Goal: Task Accomplishment & Management: Use online tool/utility

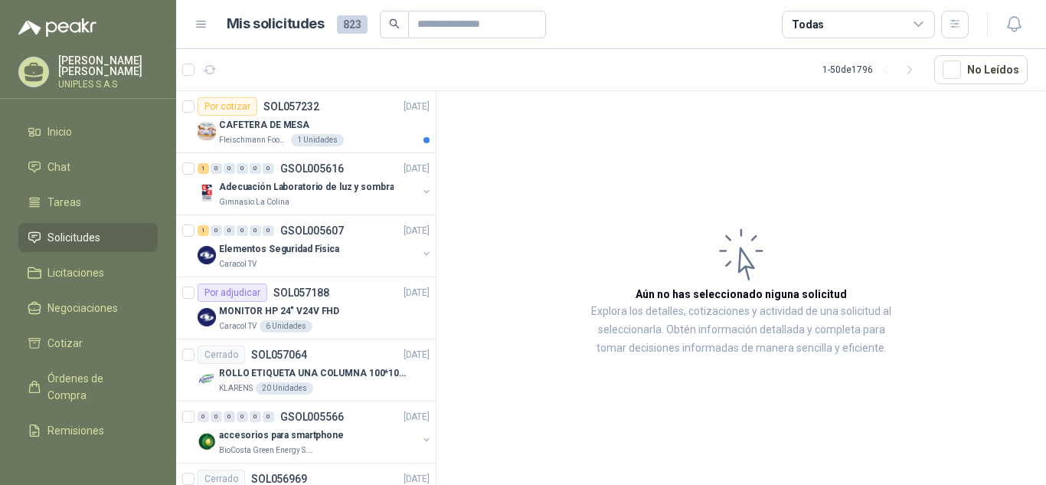
click at [917, 28] on icon at bounding box center [919, 25] width 14 height 14
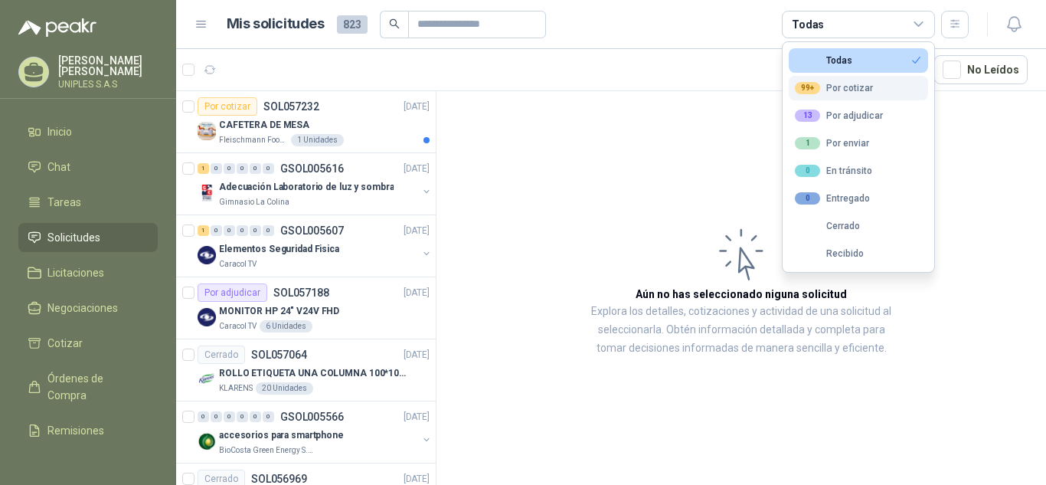
click at [853, 87] on div "99+ Por cotizar" at bounding box center [834, 88] width 78 height 12
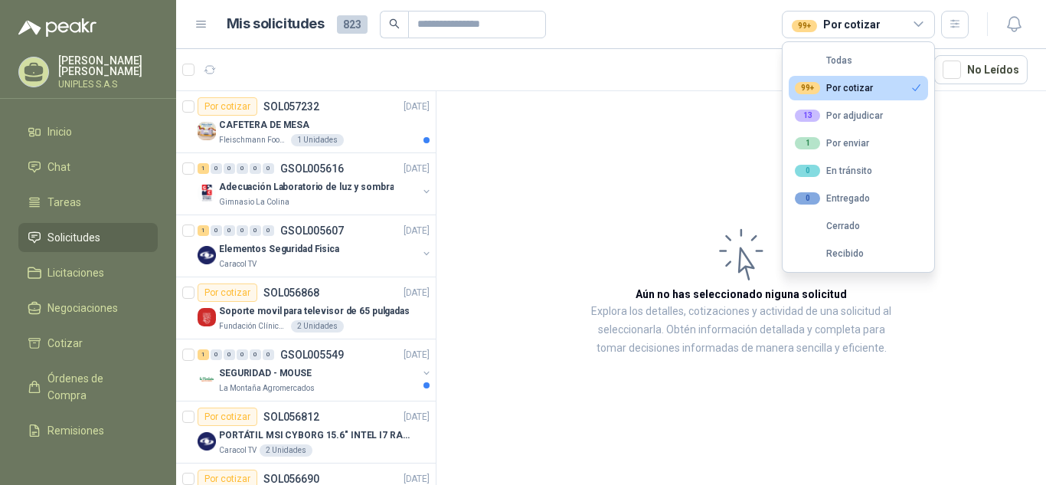
click at [543, 156] on article "Aún no has seleccionado niguna solicitud Explora los detalles, cotizaciones y a…" at bounding box center [742, 290] width 610 height 399
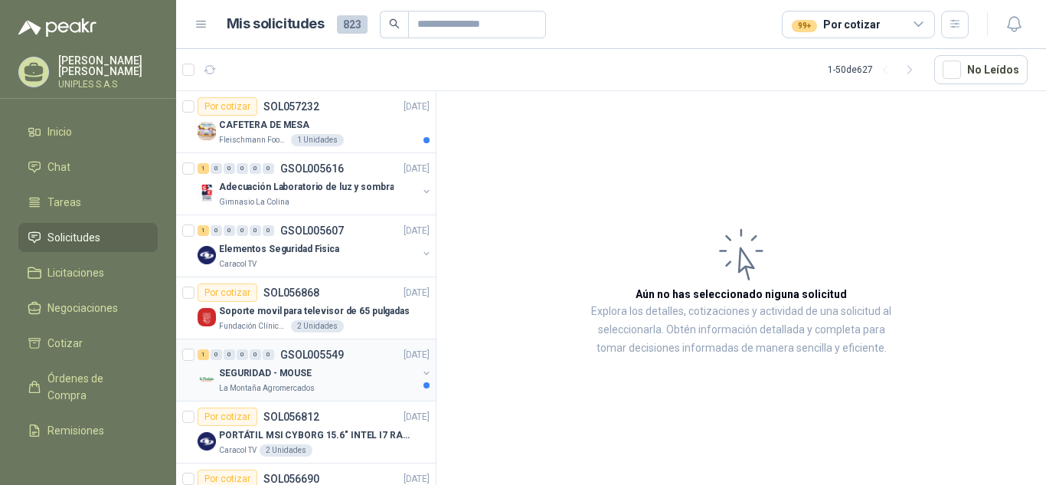
click at [315, 351] on p "GSOL005549" at bounding box center [312, 354] width 64 height 11
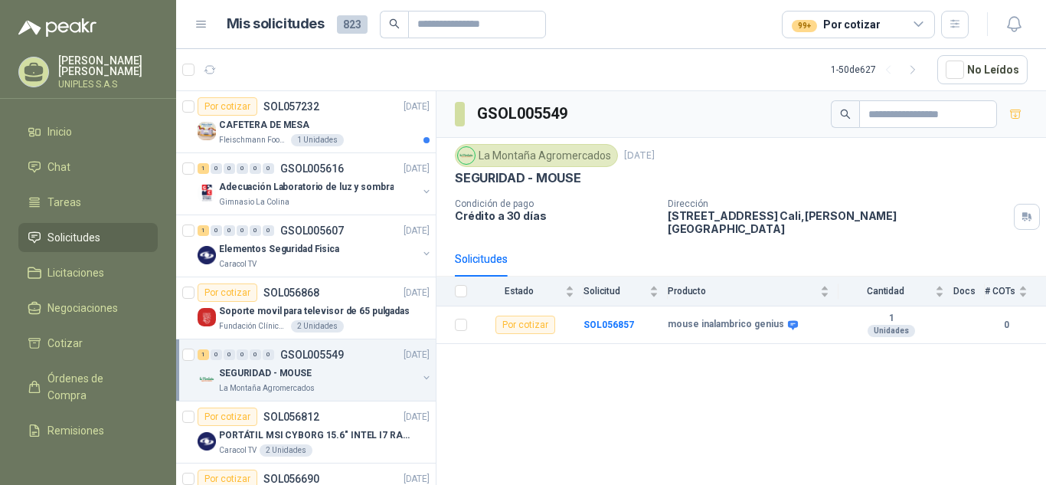
click at [655, 379] on div "GSOL005549 [GEOGRAPHIC_DATA] [DATE] SEGURIDAD - MOUSE Condición de pago Crédito…" at bounding box center [742, 290] width 610 height 399
click at [276, 418] on p "SOL056812" at bounding box center [292, 416] width 56 height 11
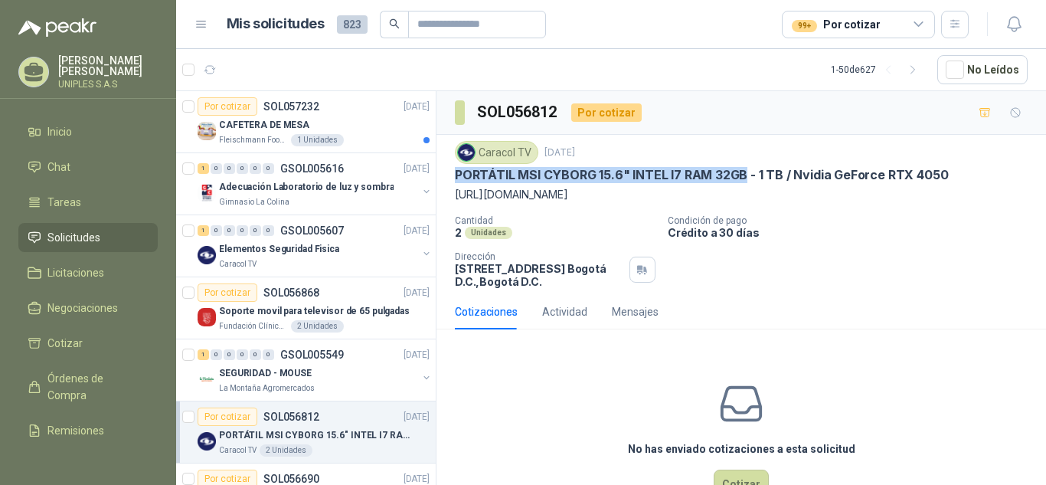
drag, startPoint x: 454, startPoint y: 175, endPoint x: 742, endPoint y: 171, distance: 288.1
click at [742, 171] on div "Caracol TV [DATE] PORTÁTIL MSI CYBORG 15.6" INTEL I7 RAM 32GB - 1 TB / Nvidia G…" at bounding box center [742, 214] width 610 height 159
copy p "PORTÁTIL MSI CYBORG 15.6" INTEL I7 RAM 32GB"
click at [843, 242] on div "Caracol TV [DATE] PORTÁTIL MSI CYBORG 15.6" INTEL I7 RAM 32GB - 1 TB / Nvidia G…" at bounding box center [741, 214] width 573 height 147
drag, startPoint x: 591, startPoint y: 173, endPoint x: 531, endPoint y: 185, distance: 61.0
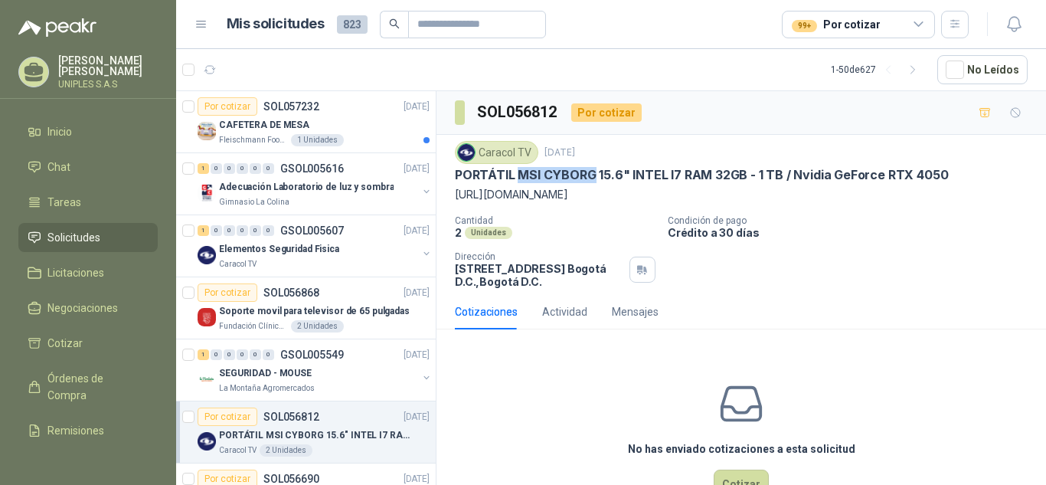
click at [519, 177] on p "PORTÁTIL MSI CYBORG 15.6" INTEL I7 RAM 32GB - 1 TB / Nvidia GeForce RTX 4050" at bounding box center [701, 175] width 493 height 16
copy p "MSI CYBORG"
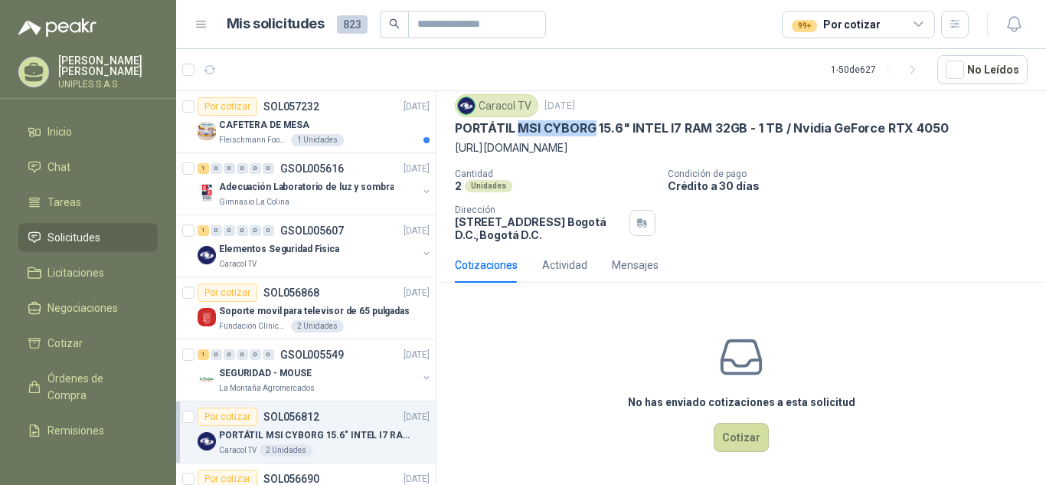
scroll to position [81, 0]
click at [741, 444] on button "Cotizar" at bounding box center [741, 437] width 55 height 29
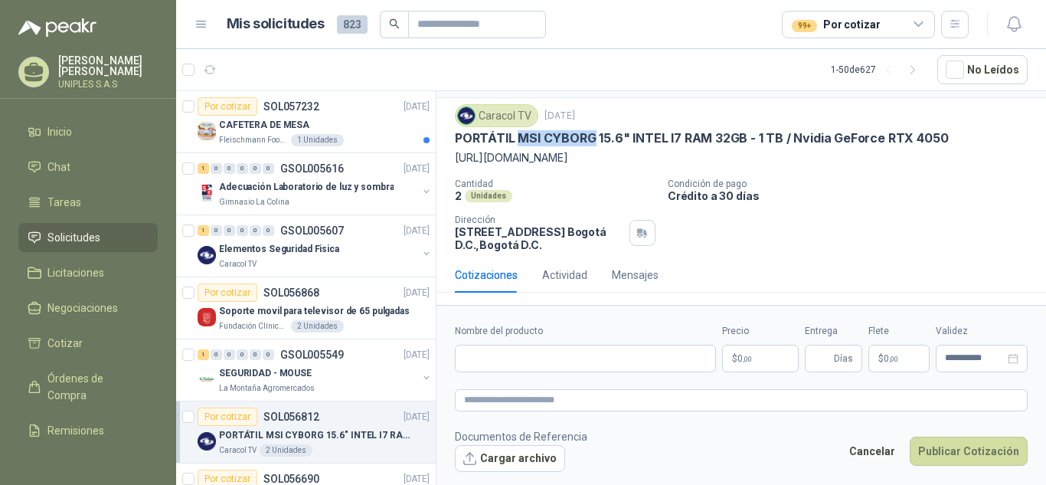
scroll to position [70, 0]
click at [567, 363] on input "Nombre del producto" at bounding box center [585, 359] width 261 height 28
paste input "**********"
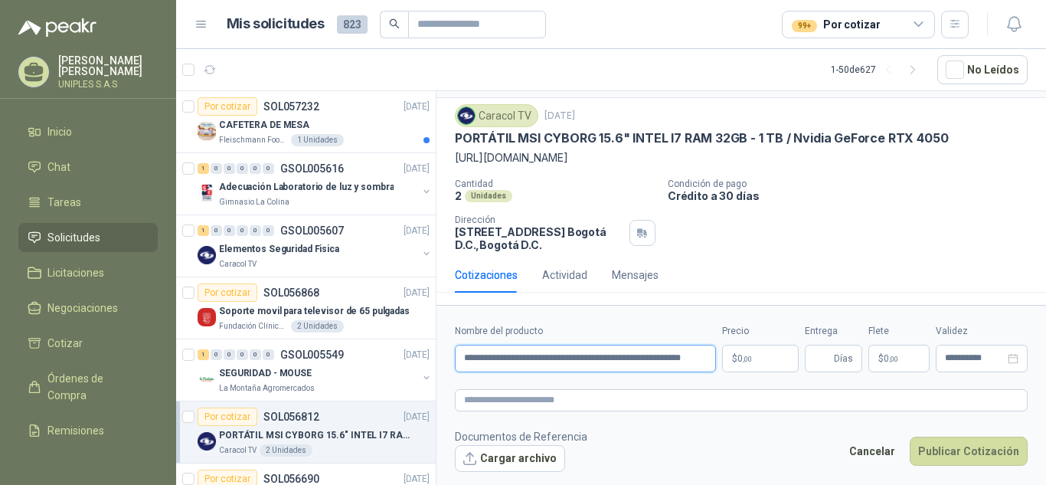
scroll to position [0, 8]
type input "**********"
click at [749, 355] on span ",00" at bounding box center [747, 359] width 9 height 8
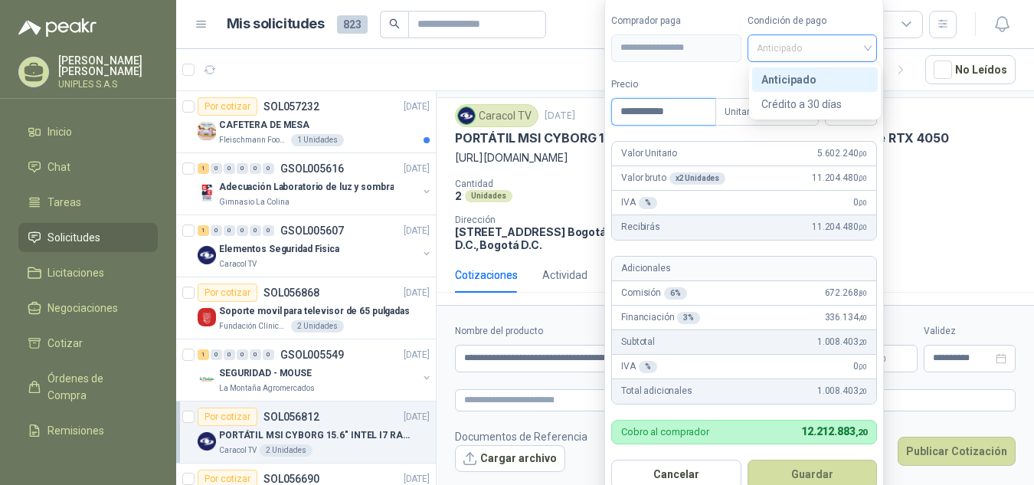
click at [811, 50] on span "Anticipado" at bounding box center [813, 48] width 112 height 23
type input "**********"
click at [807, 77] on div "Anticipado" at bounding box center [814, 79] width 107 height 17
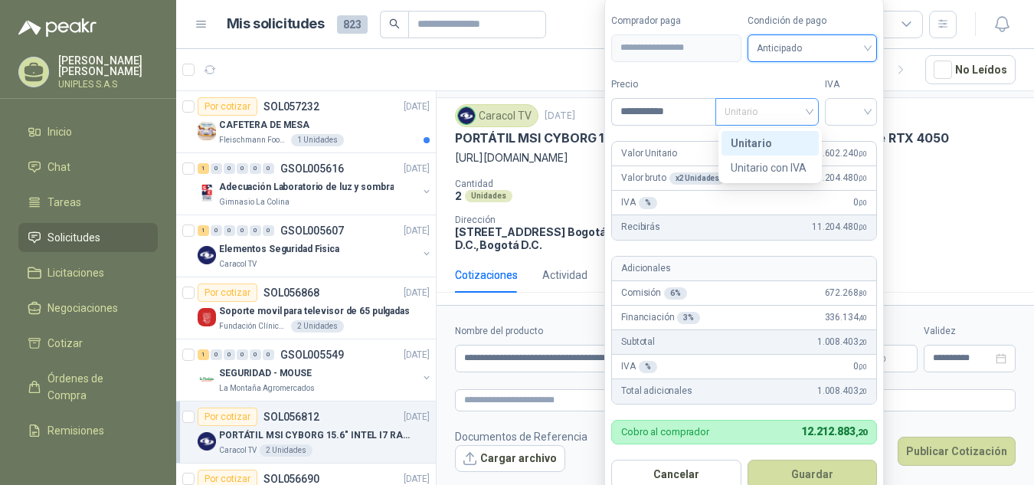
click at [774, 110] on span "Unitario" at bounding box center [767, 111] width 85 height 23
click at [765, 142] on div "Unitario" at bounding box center [770, 143] width 79 height 17
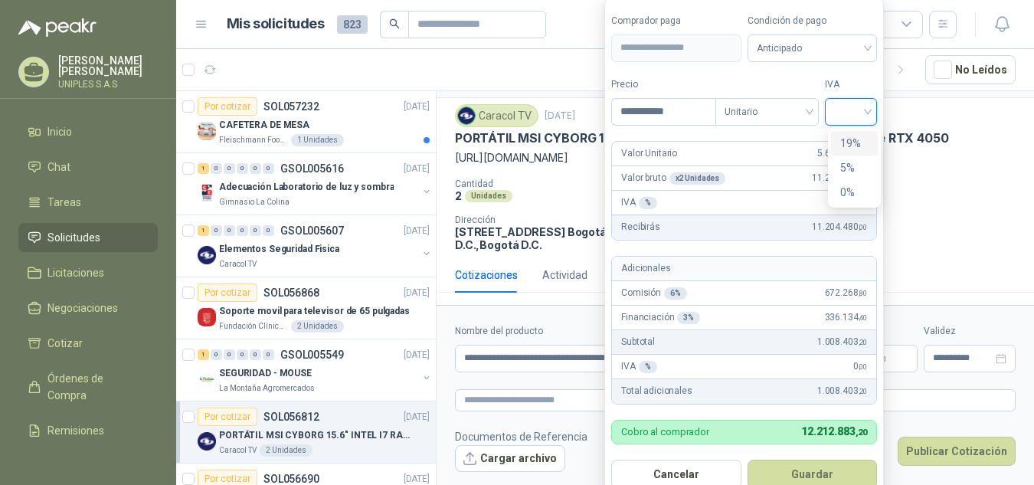
click at [849, 112] on input "search" at bounding box center [851, 110] width 34 height 23
click at [850, 139] on div "19%" at bounding box center [854, 143] width 28 height 17
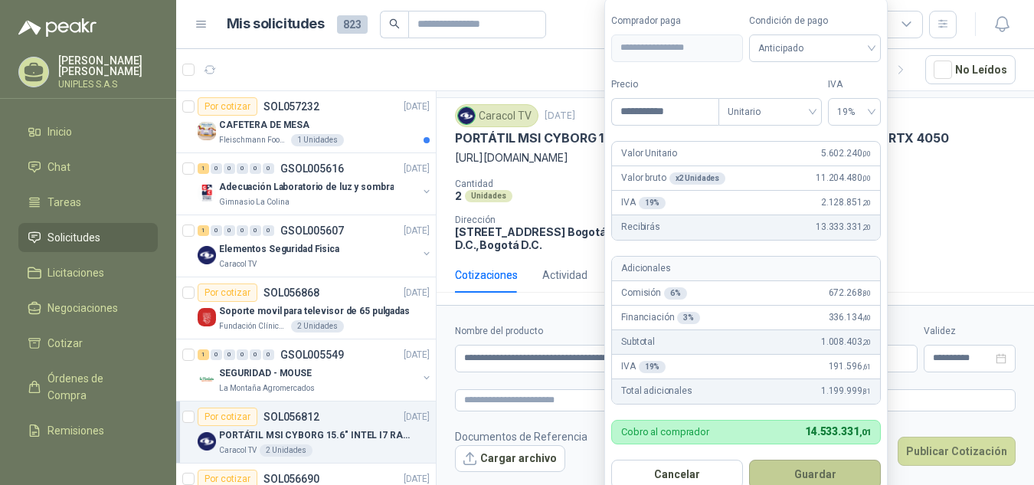
click at [825, 472] on button "Guardar" at bounding box center [815, 474] width 132 height 29
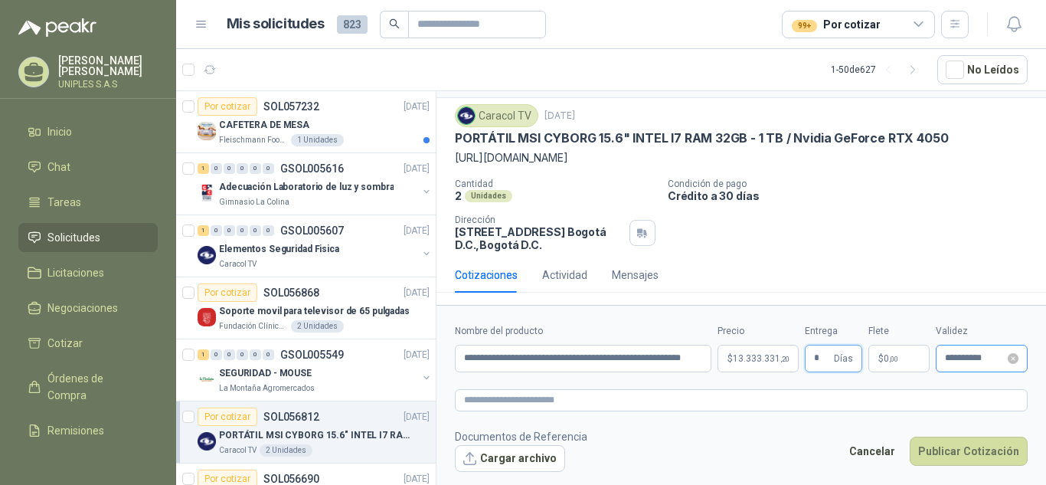
type input "*"
click at [975, 362] on input "**********" at bounding box center [975, 358] width 60 height 10
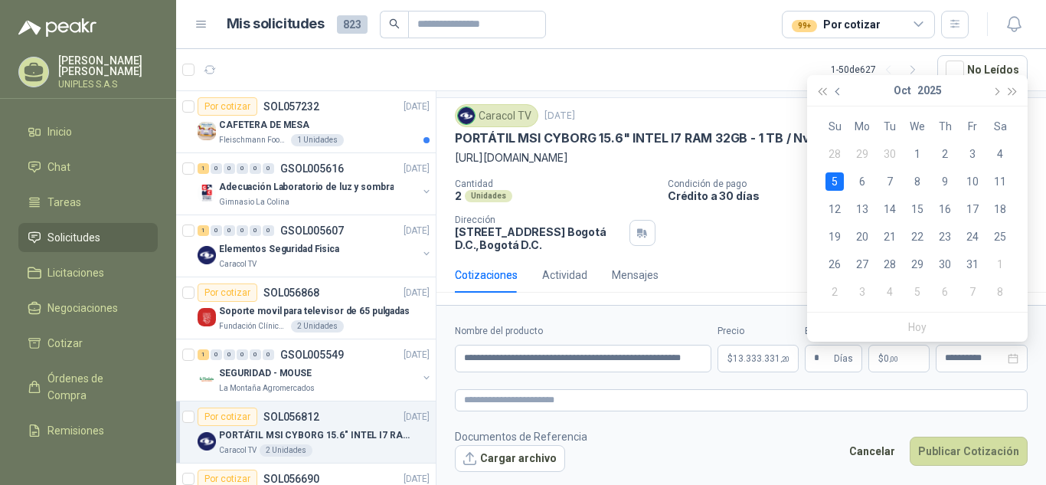
click at [835, 93] on button "button" at bounding box center [838, 90] width 17 height 31
type input "**********"
click at [890, 265] on div "30" at bounding box center [890, 264] width 18 height 18
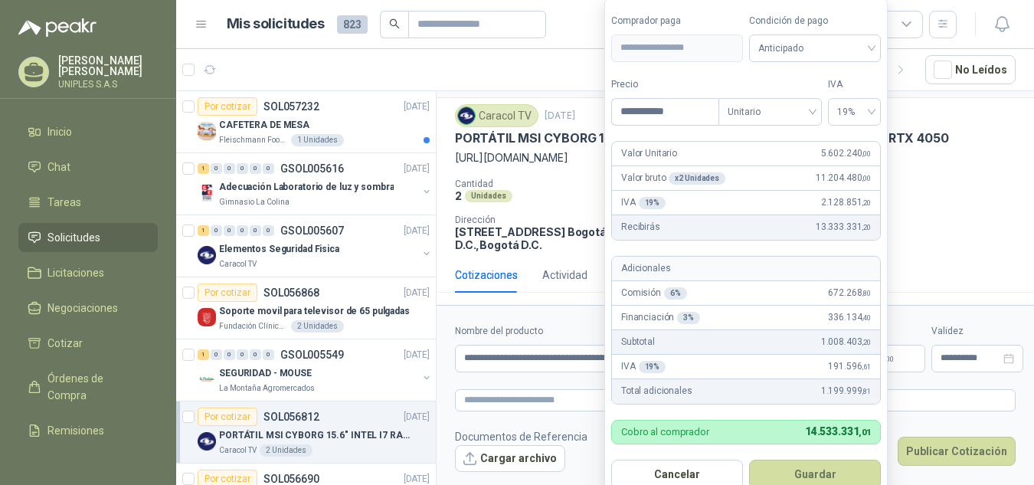
click at [765, 356] on body "[PERSON_NAME] UNIPLES S.A.S Inicio Chat Tareas Solicitudes Licitaciones Negocia…" at bounding box center [517, 242] width 1034 height 485
click at [955, 221] on div "Cantidad 2 Unidades Condición de pago Crédito a 30 [PERSON_NAME] Dirección [STR…" at bounding box center [735, 214] width 561 height 73
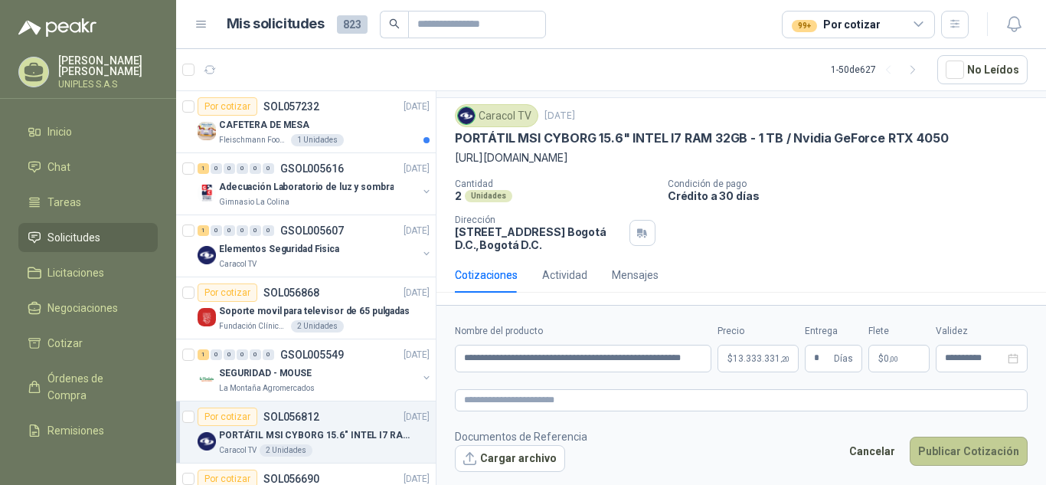
click at [964, 454] on button "Publicar Cotización" at bounding box center [969, 451] width 118 height 29
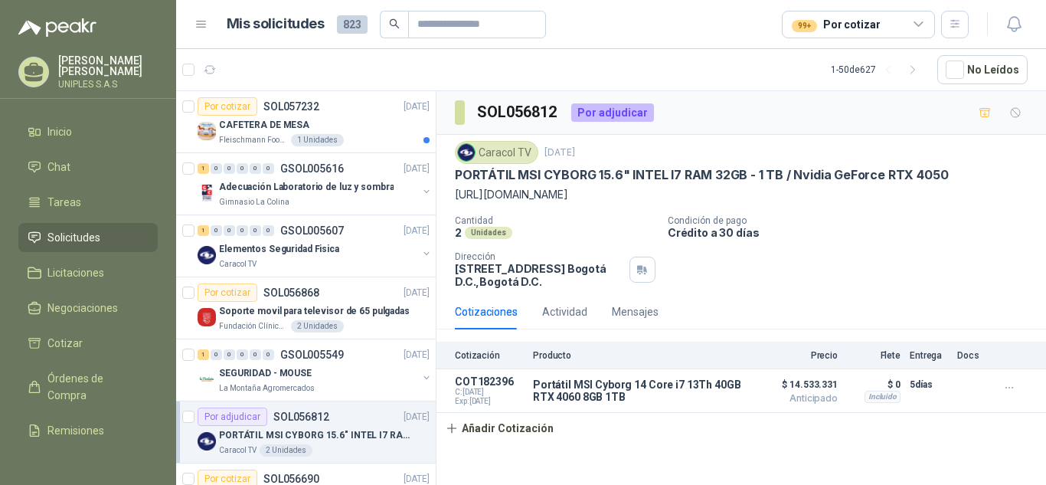
click at [915, 22] on icon at bounding box center [919, 24] width 8 height 4
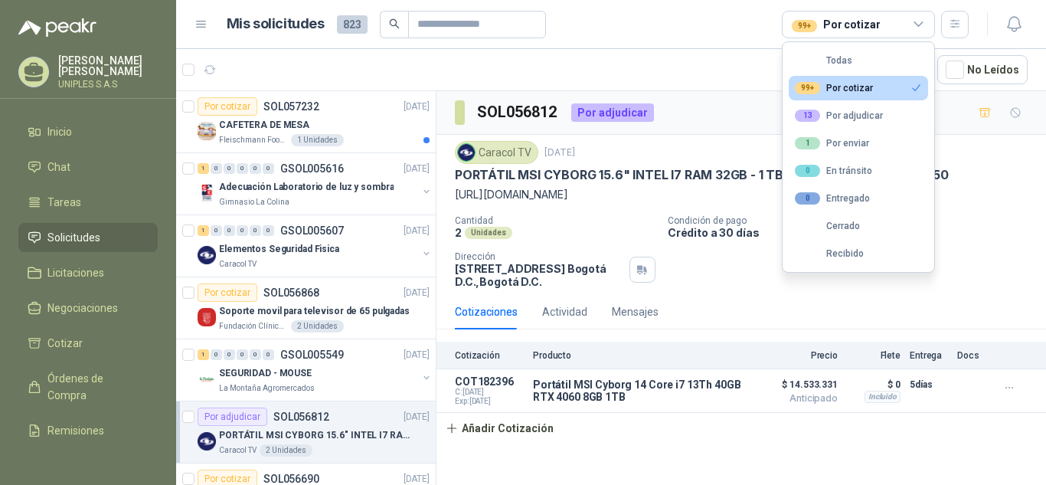
click at [853, 87] on div "99+ Por cotizar" at bounding box center [834, 88] width 78 height 12
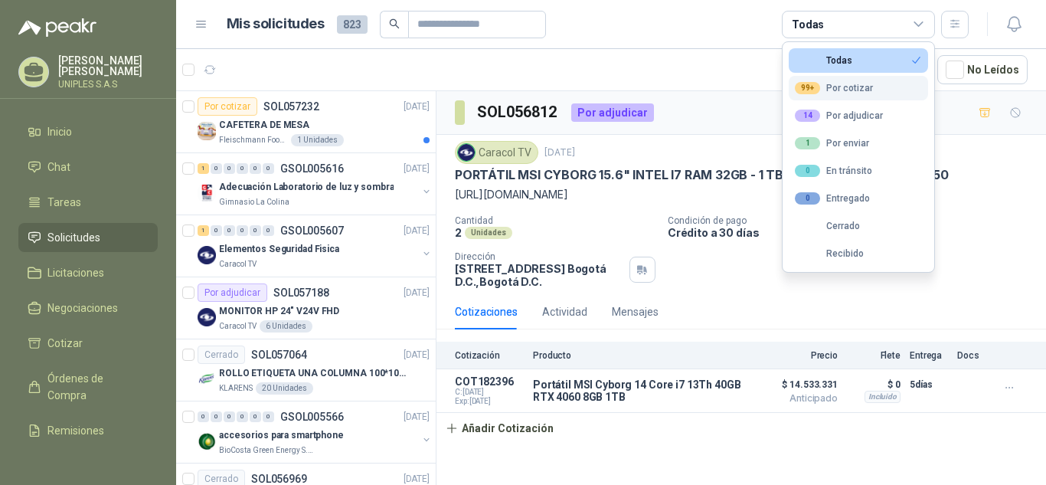
click at [853, 87] on div "99+ Por cotizar" at bounding box center [834, 88] width 78 height 12
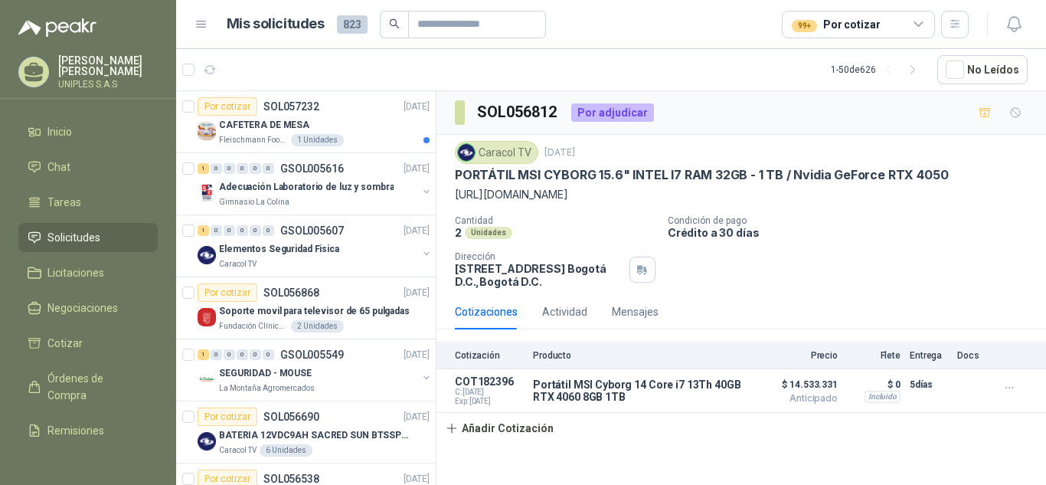
click at [1018, 245] on div "Caracol TV [DATE] PORTÁTIL MSI CYBORG 15.6" INTEL I7 RAM 32GB - 1 TB / Nvidia G…" at bounding box center [741, 214] width 573 height 147
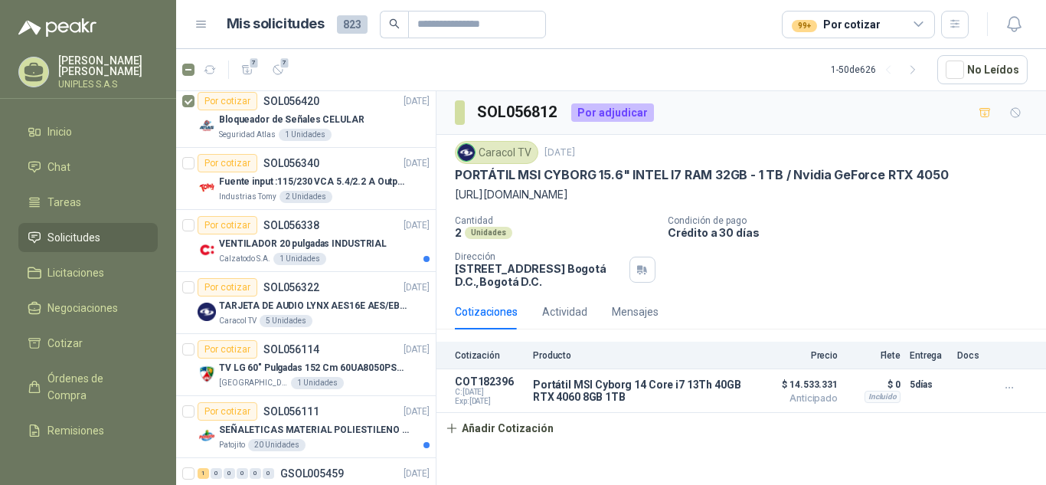
scroll to position [452, 0]
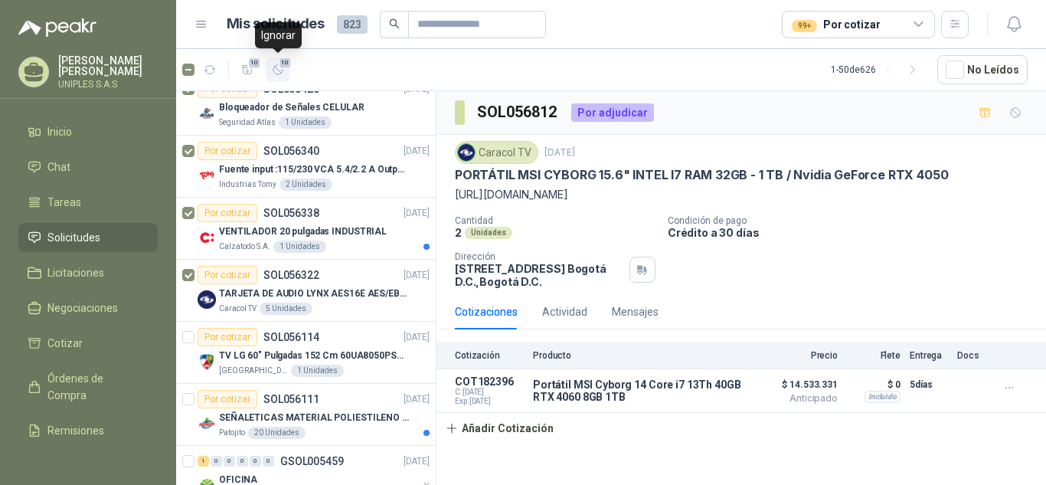
click at [279, 68] on span "10" at bounding box center [285, 63] width 15 height 12
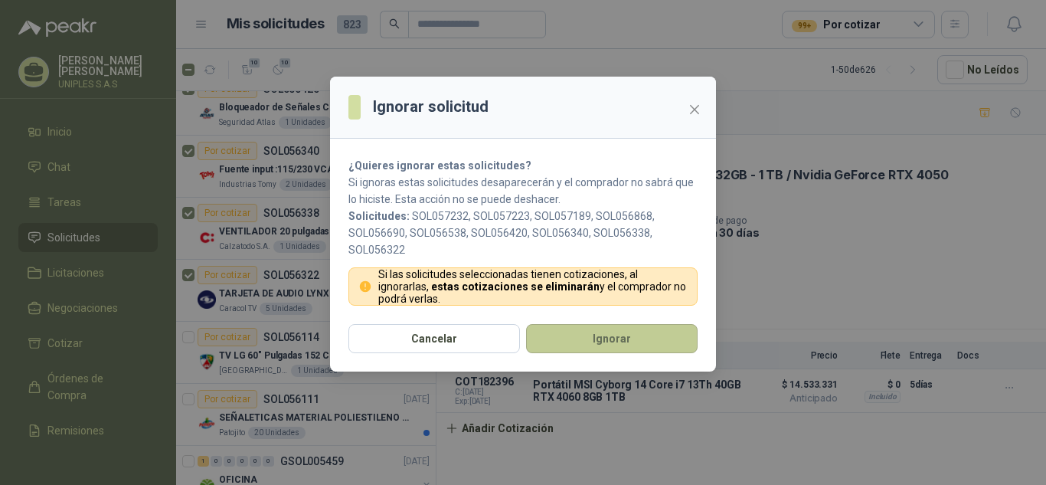
click at [613, 342] on button "Ignorar" at bounding box center [612, 338] width 172 height 29
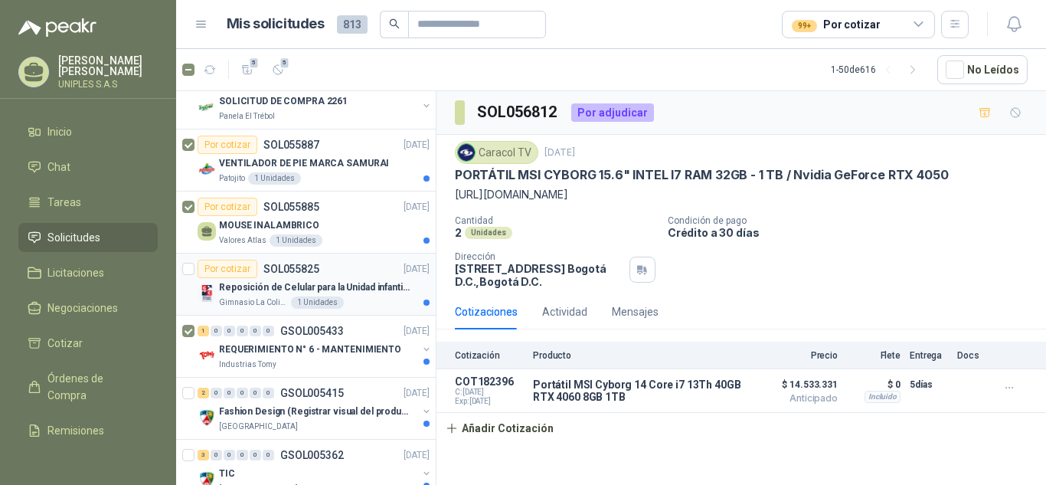
scroll to position [0, 0]
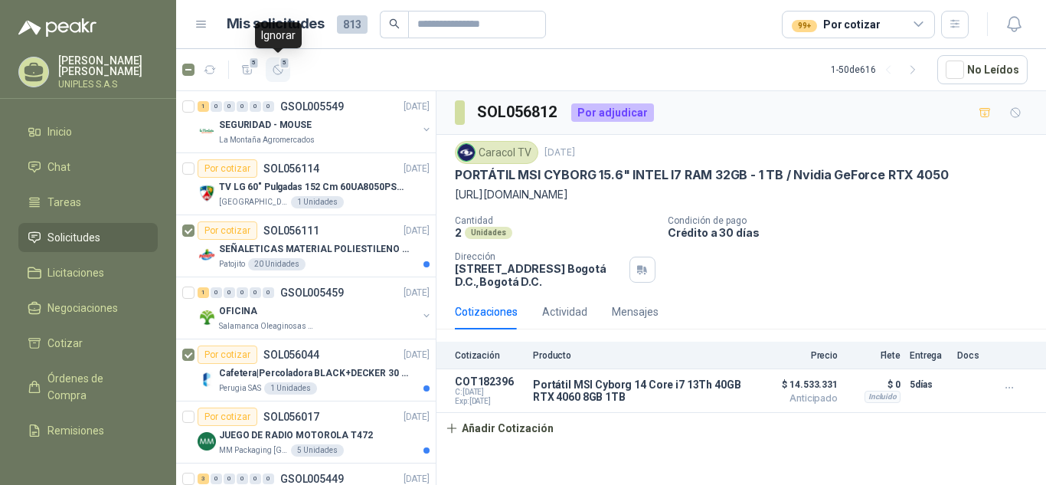
click at [277, 73] on icon "button" at bounding box center [278, 70] width 13 height 13
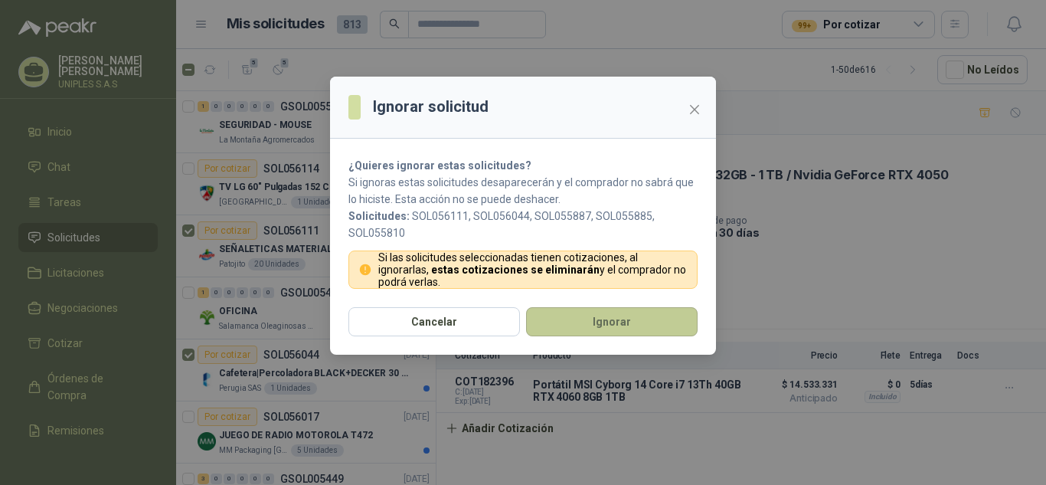
click at [608, 319] on button "Ignorar" at bounding box center [612, 321] width 172 height 29
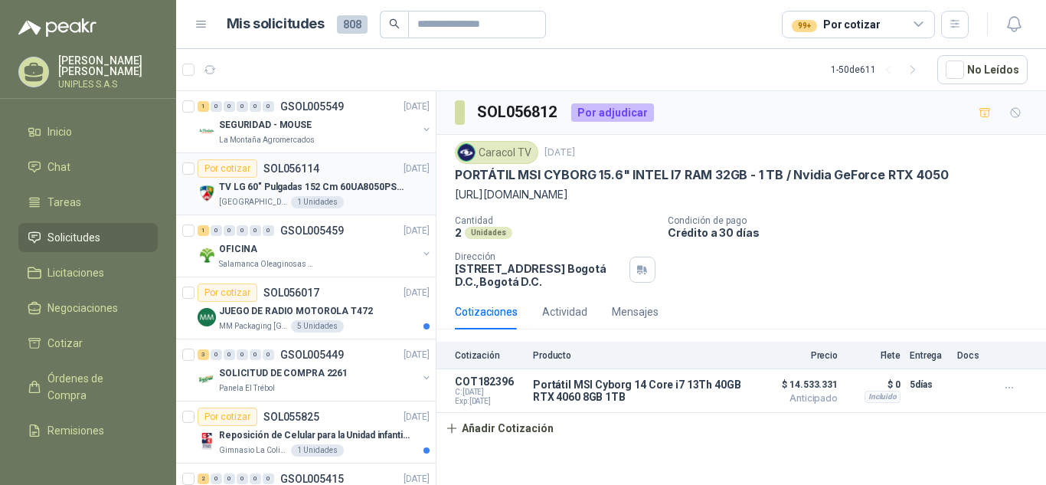
click at [284, 165] on p "SOL056114" at bounding box center [292, 168] width 56 height 11
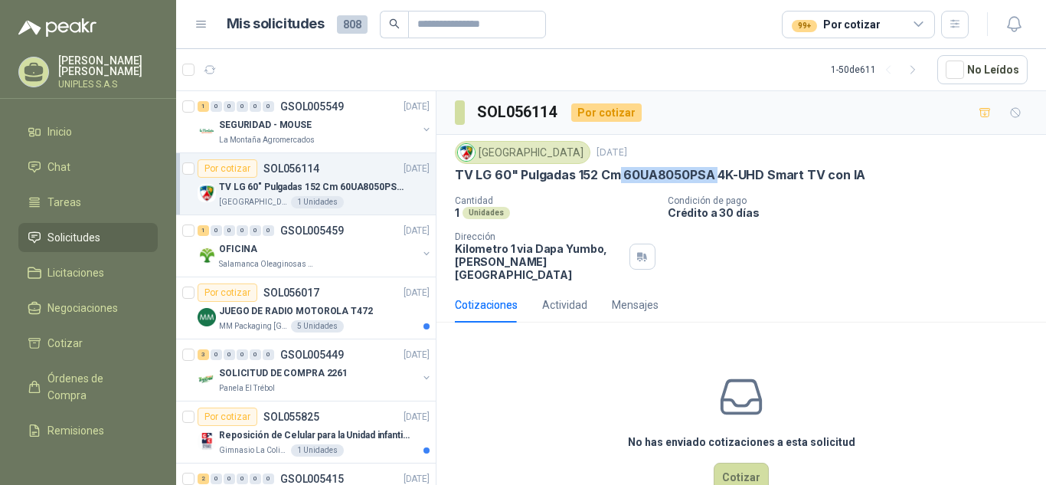
drag, startPoint x: 713, startPoint y: 178, endPoint x: 619, endPoint y: 173, distance: 94.3
click at [619, 173] on p "TV LG 60" Pulgadas 152 Cm 60UA8050PSA 4K-UHD Smart TV con IA" at bounding box center [660, 175] width 411 height 16
copy p "60UA8050PSA"
click at [313, 352] on p "GSOL005449" at bounding box center [312, 354] width 64 height 11
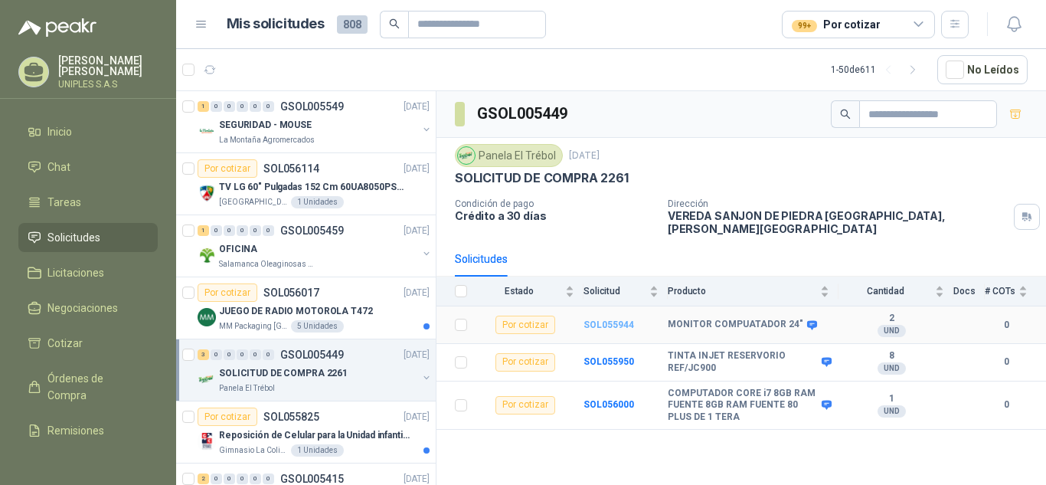
click at [602, 319] on b "SOL055944" at bounding box center [609, 324] width 51 height 11
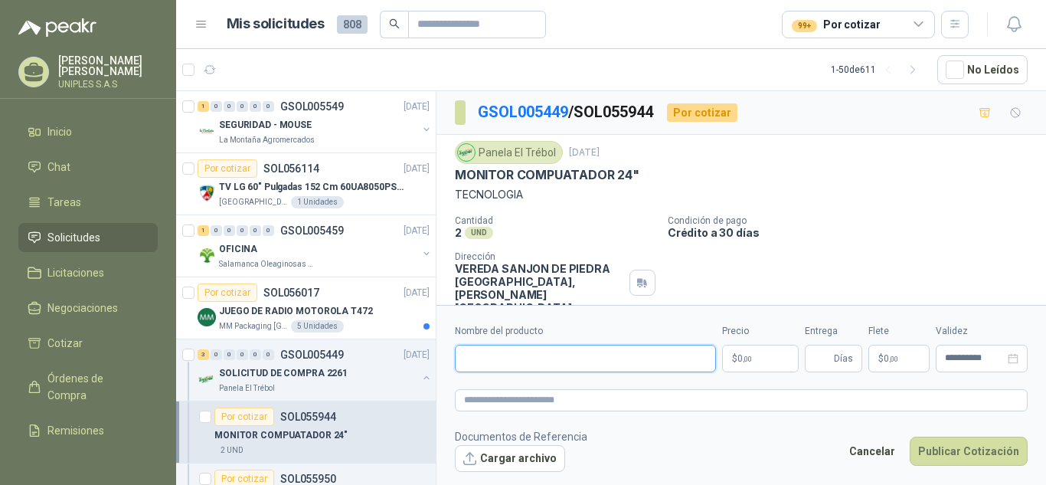
click at [612, 351] on input "Nombre del producto" at bounding box center [585, 359] width 261 height 28
click at [789, 455] on footer "Documentos de Referencia Cargar archivo Cancelar Publicar Cotización" at bounding box center [741, 450] width 573 height 44
drag, startPoint x: 504, startPoint y: 359, endPoint x: 523, endPoint y: 378, distance: 26.5
click at [504, 359] on input "Nombre del producto" at bounding box center [585, 359] width 261 height 28
paste input "**********"
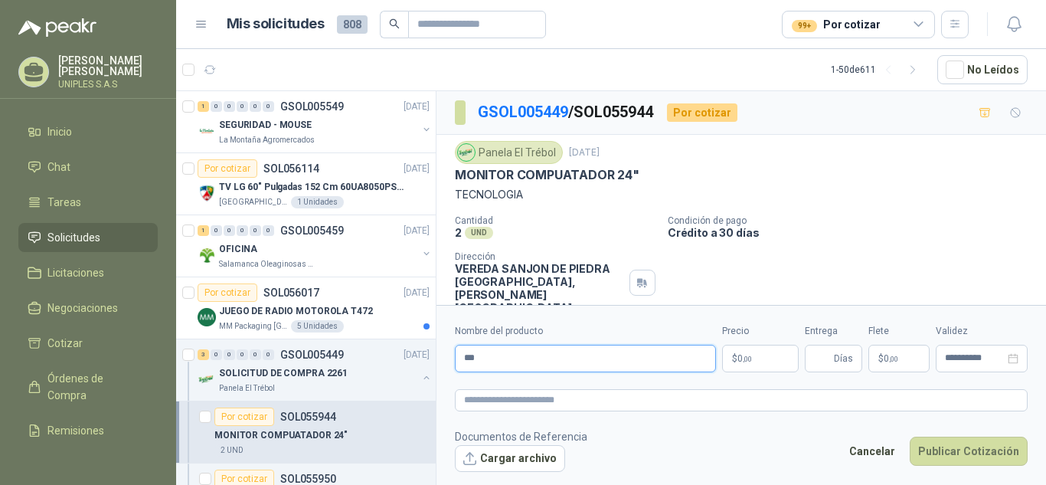
type input "*"
click at [517, 360] on input "Nombre del producto" at bounding box center [585, 359] width 261 height 28
paste input "**********"
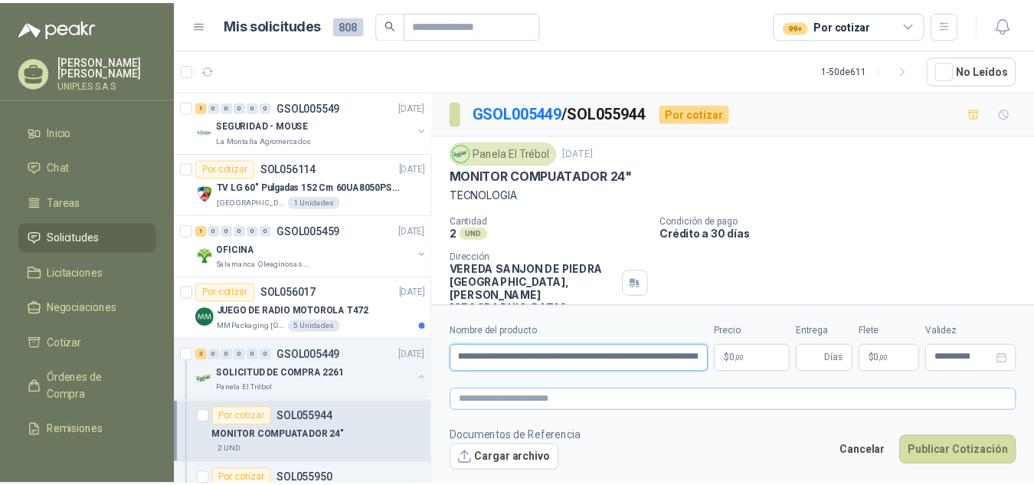
scroll to position [0, 70]
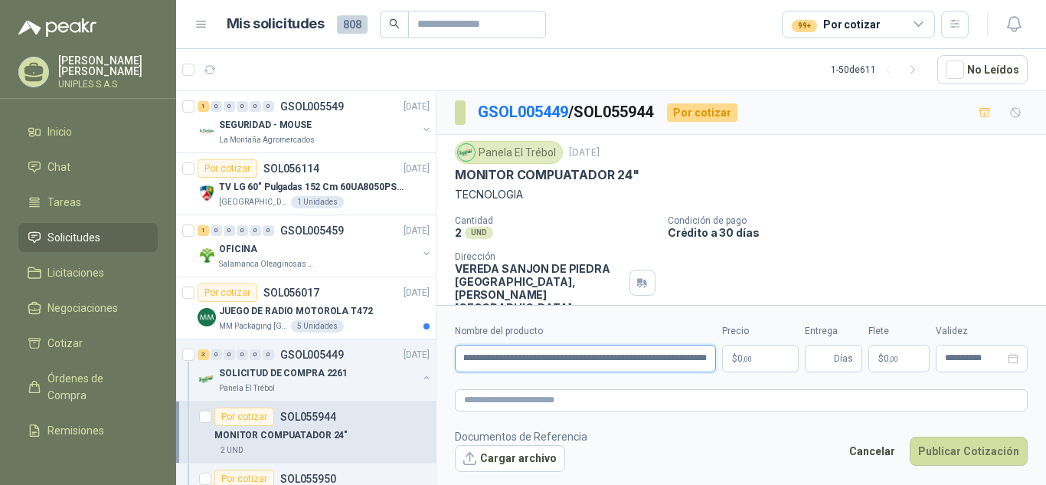
type input "**********"
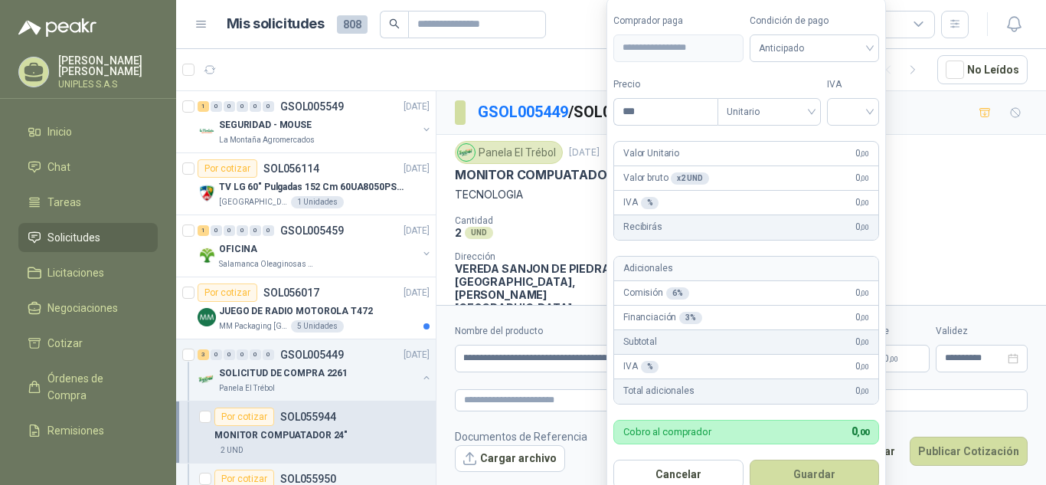
scroll to position [0, 0]
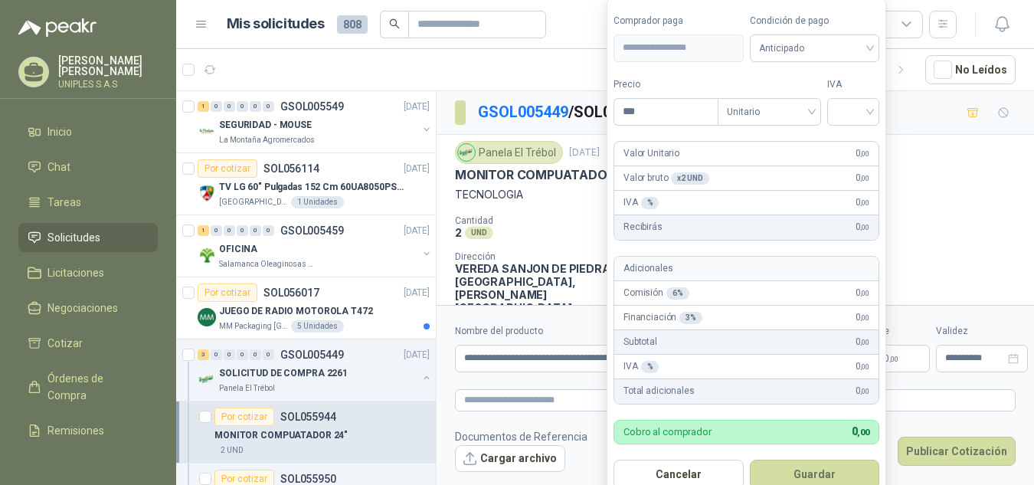
click at [782, 355] on body "[PERSON_NAME] UNIPLES S.A.S Inicio Chat Tareas Solicitudes Licitaciones Negocia…" at bounding box center [517, 242] width 1034 height 485
click at [874, 110] on div at bounding box center [853, 112] width 52 height 28
type input "*********"
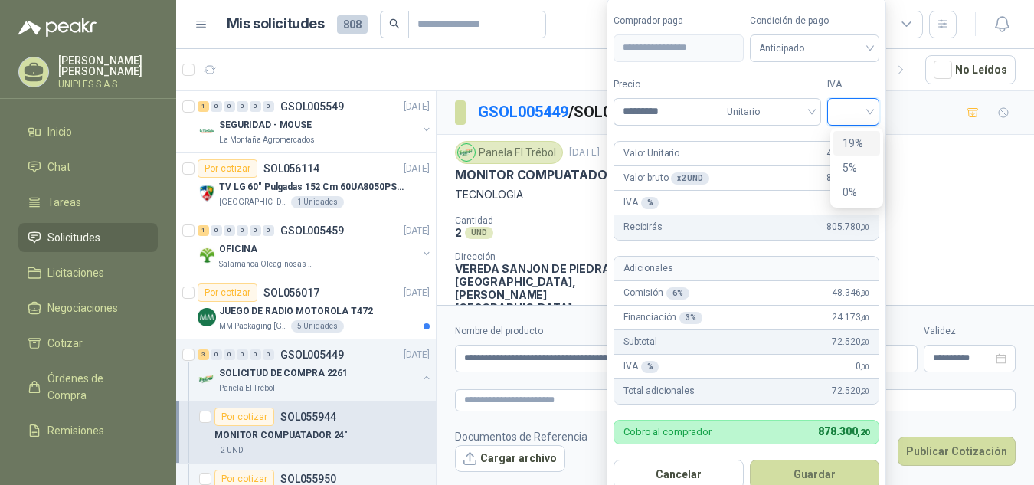
click at [854, 145] on div "19%" at bounding box center [857, 143] width 28 height 17
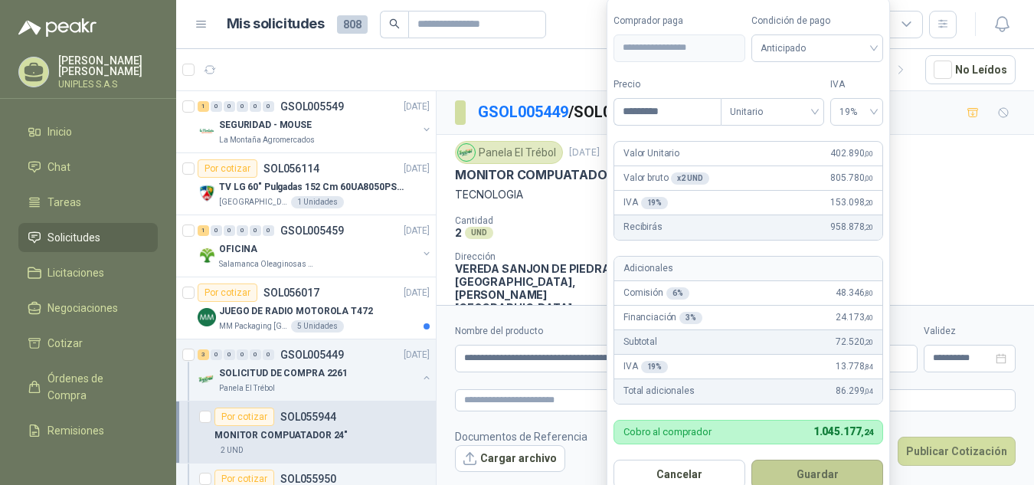
click at [817, 470] on button "Guardar" at bounding box center [818, 474] width 132 height 29
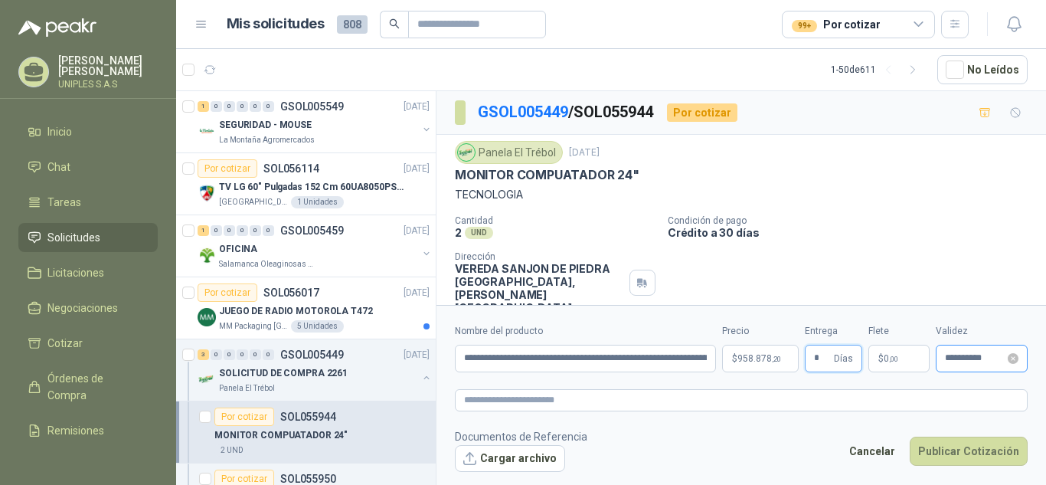
type input "*"
click at [960, 355] on input "**********" at bounding box center [975, 358] width 60 height 10
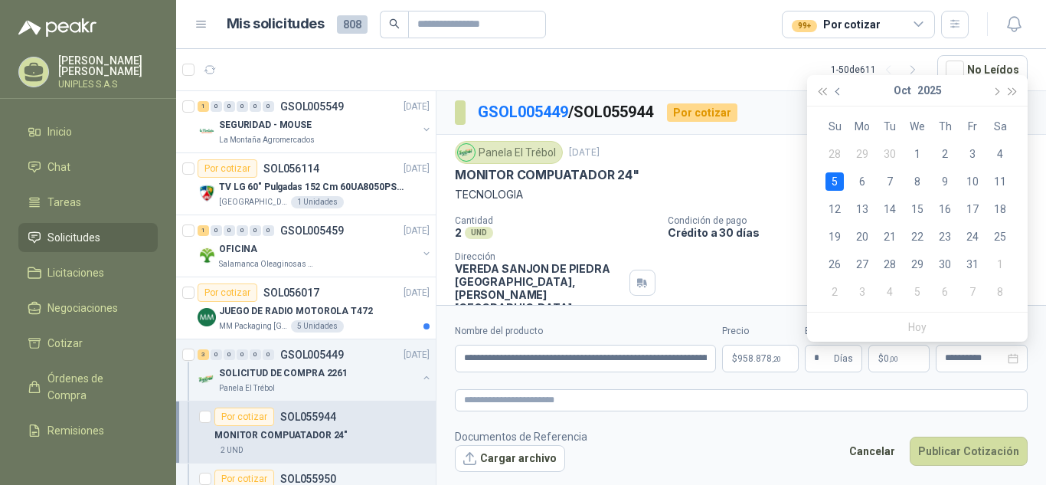
click at [838, 92] on span "button" at bounding box center [840, 91] width 8 height 8
type input "**********"
click at [891, 264] on div "30" at bounding box center [890, 264] width 18 height 18
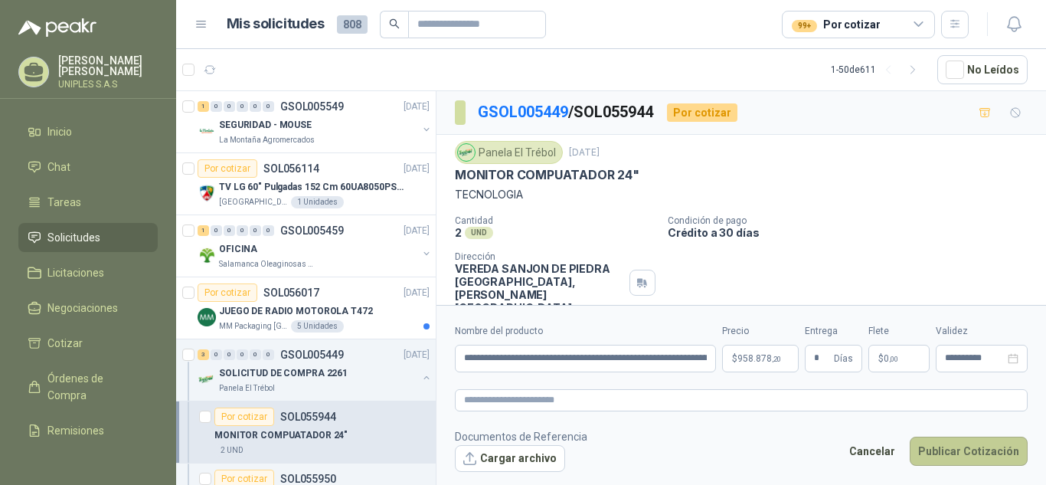
click at [968, 455] on button "Publicar Cotización" at bounding box center [969, 451] width 118 height 29
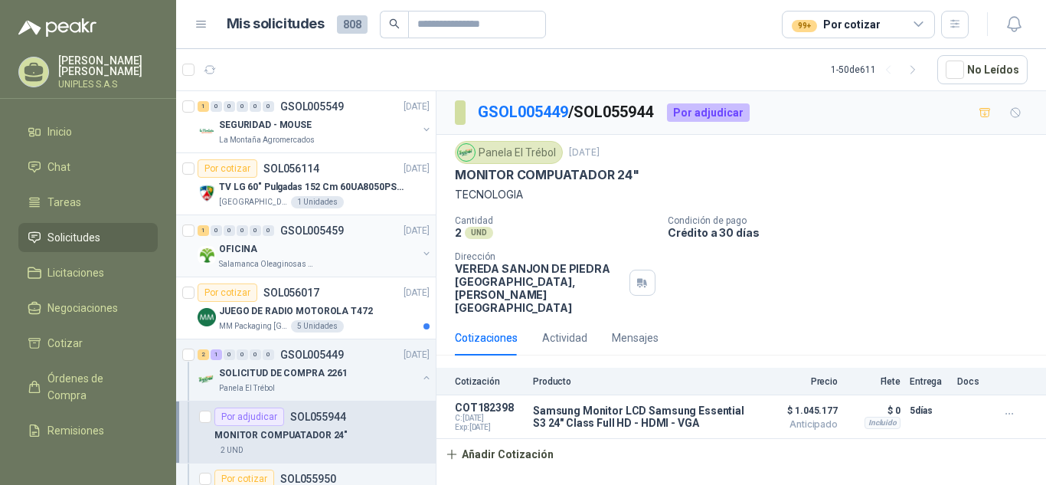
click at [306, 228] on p "GSOL005459" at bounding box center [312, 230] width 64 height 11
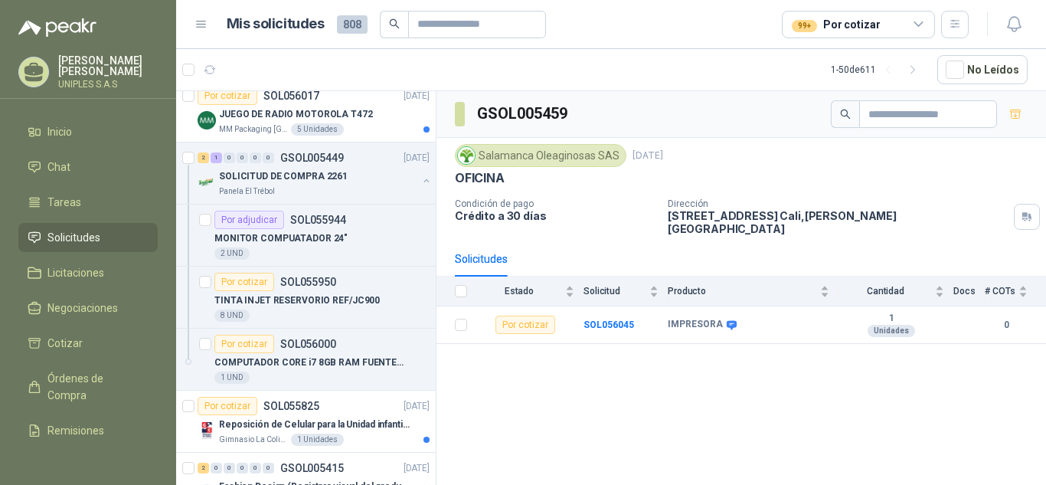
scroll to position [203, 0]
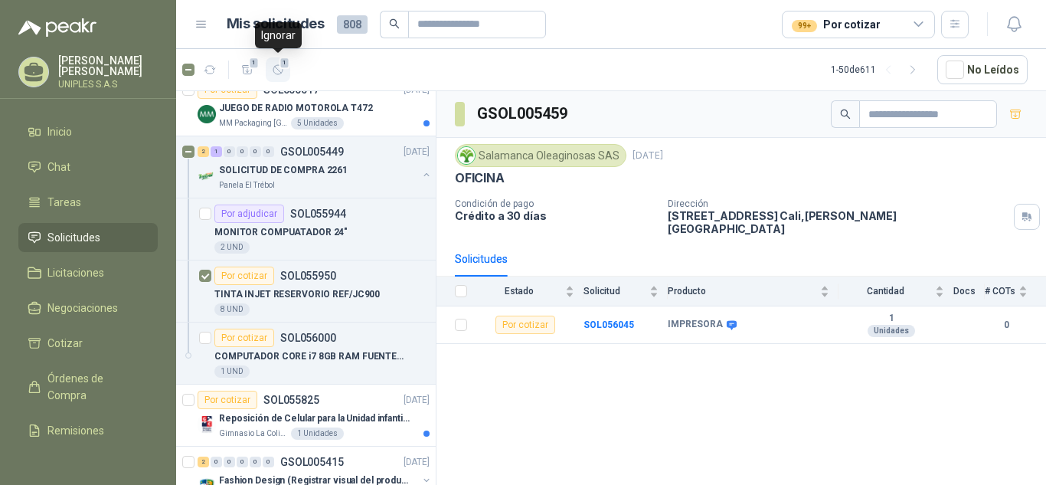
click at [280, 72] on icon "button" at bounding box center [277, 69] width 9 height 9
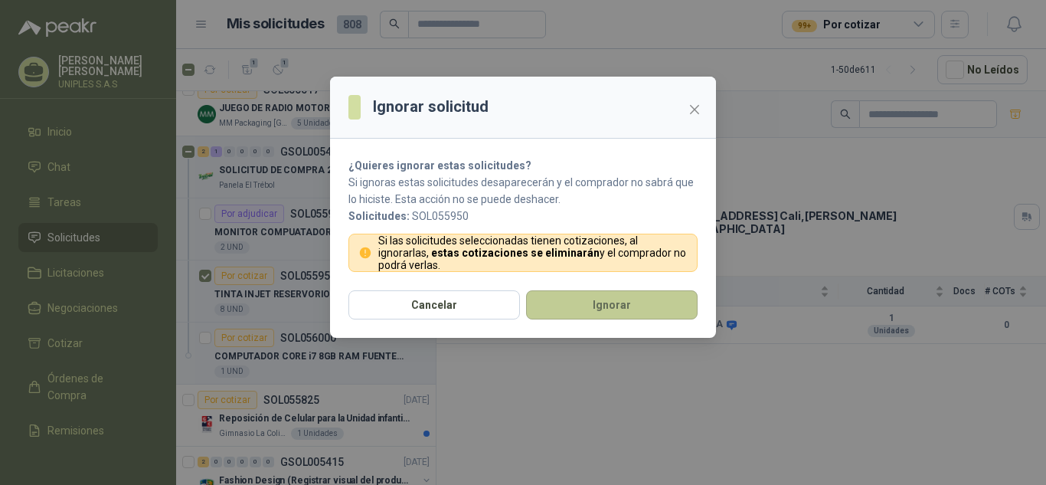
click at [637, 300] on button "Ignorar" at bounding box center [612, 304] width 172 height 29
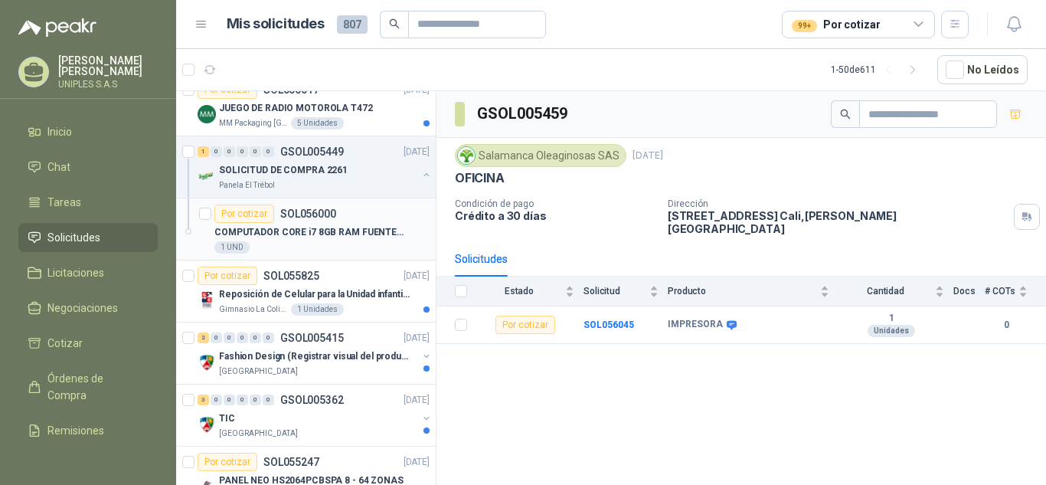
click at [308, 213] on p "SOL056000" at bounding box center [308, 213] width 56 height 11
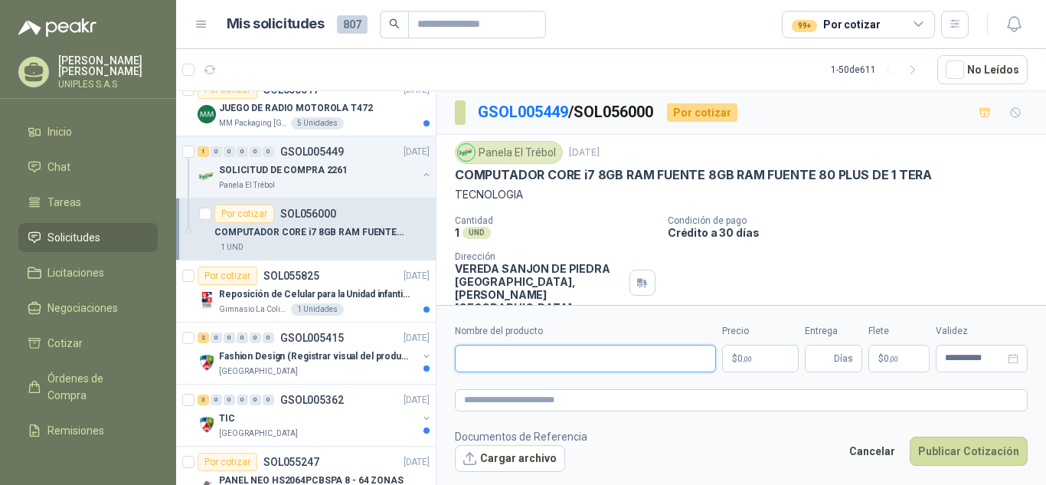
click at [513, 359] on input "Nombre del producto" at bounding box center [585, 359] width 261 height 28
paste input "**********"
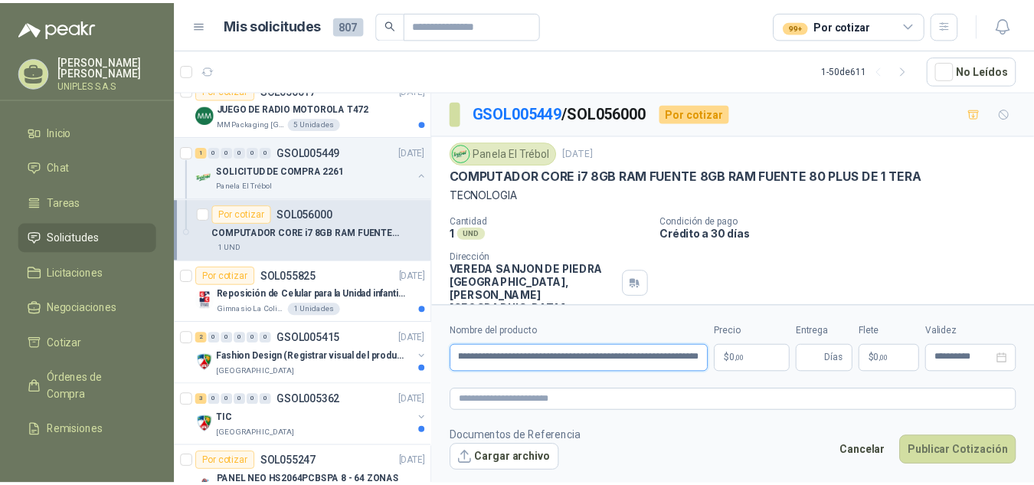
scroll to position [0, 69]
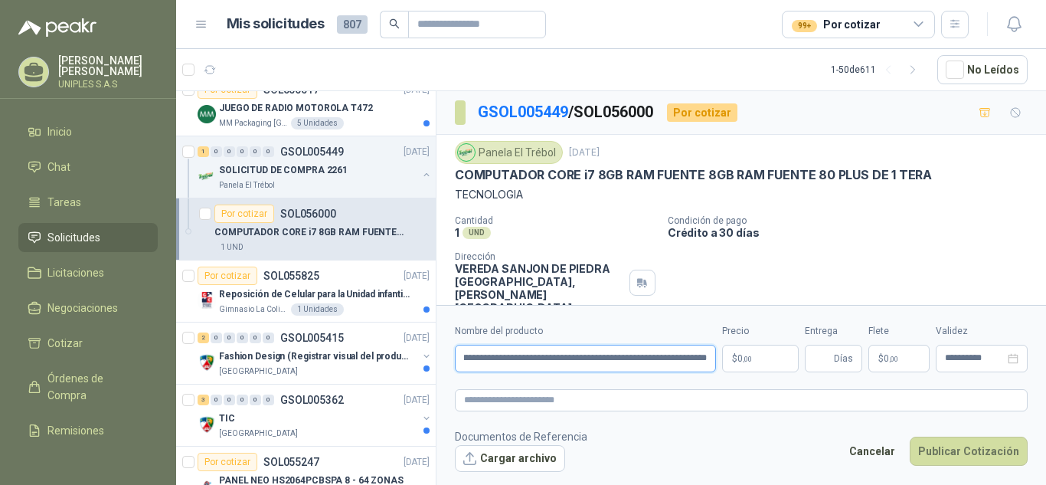
type input "**********"
click at [770, 359] on body "[PERSON_NAME] UNIPLES S.A.S Inicio Chat Tareas Solicitudes Licitaciones Negocia…" at bounding box center [523, 242] width 1046 height 485
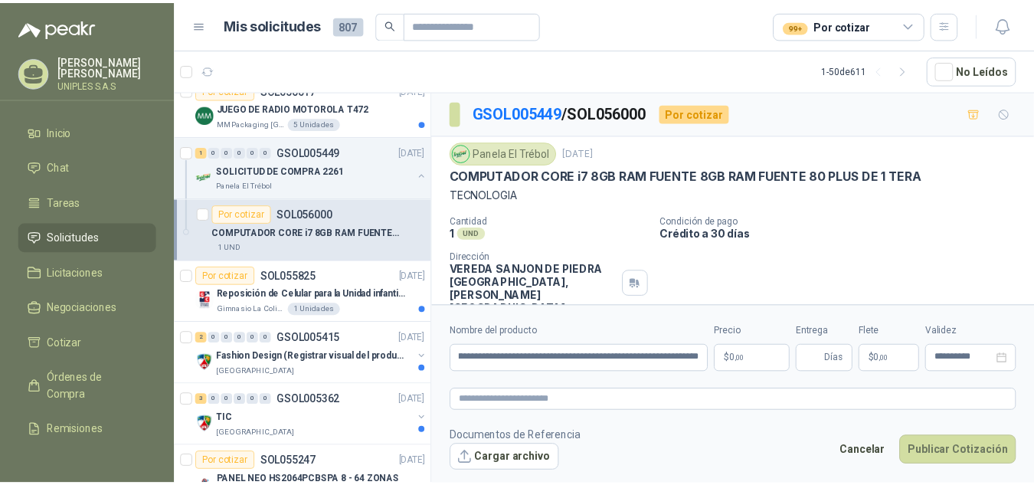
scroll to position [0, 0]
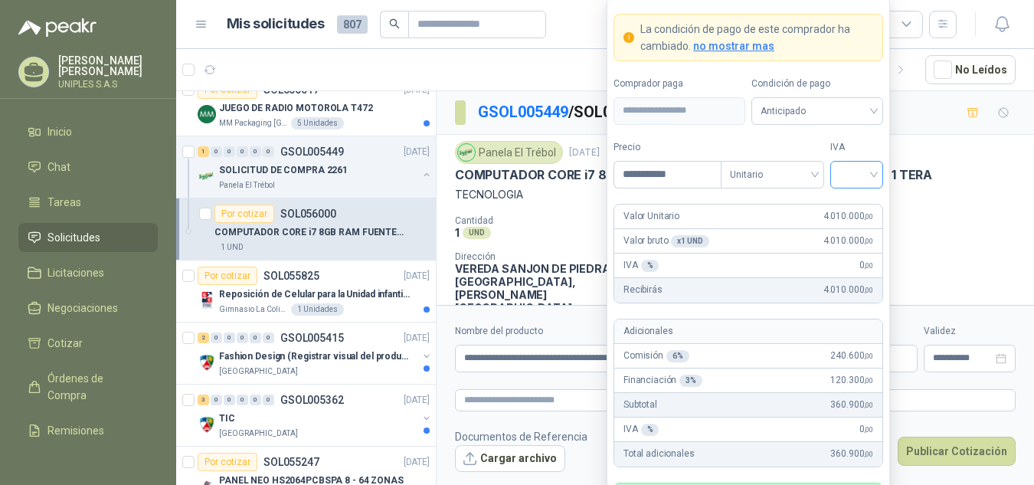
type input "**********"
click at [873, 173] on input "search" at bounding box center [857, 173] width 34 height 23
click at [860, 201] on div "19%" at bounding box center [857, 206] width 28 height 17
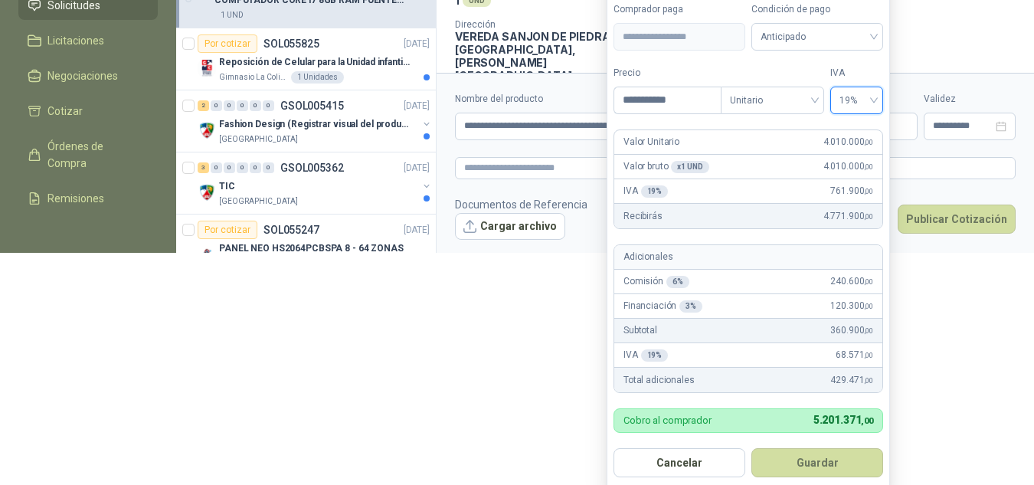
scroll to position [241, 0]
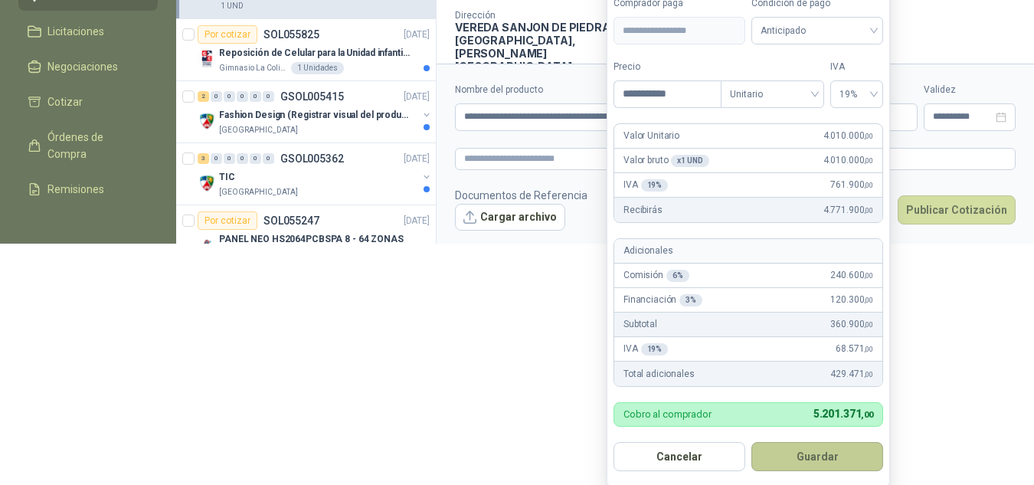
click at [826, 457] on button "Guardar" at bounding box center [818, 456] width 132 height 29
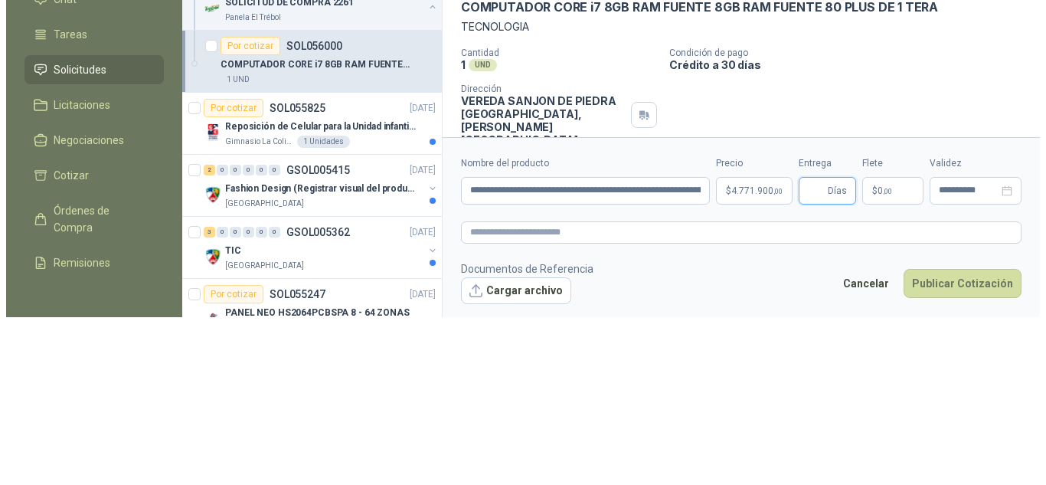
scroll to position [0, 0]
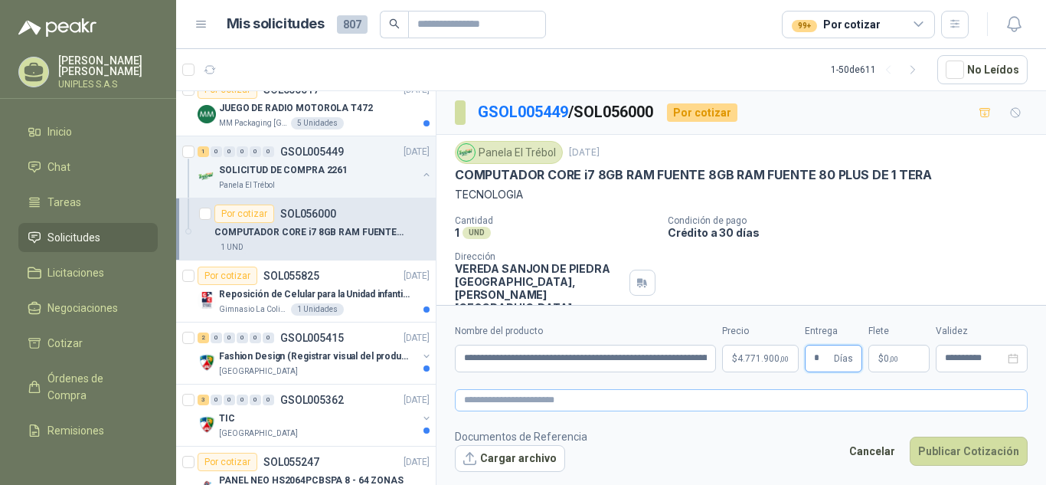
type input "*"
click at [965, 358] on input "**********" at bounding box center [975, 358] width 60 height 10
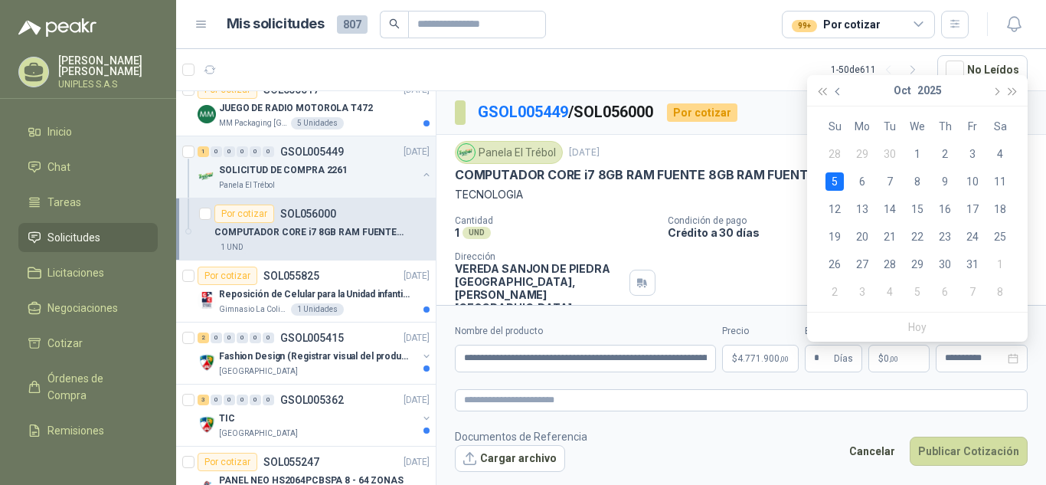
click at [839, 94] on span "button" at bounding box center [840, 91] width 8 height 8
type input "**********"
click at [889, 266] on div "30" at bounding box center [890, 264] width 18 height 18
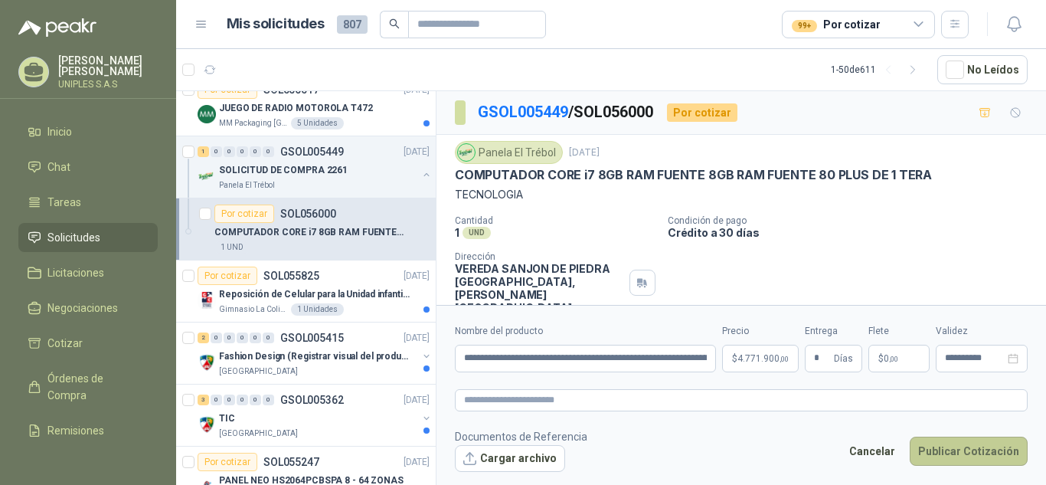
click at [964, 450] on button "Publicar Cotización" at bounding box center [969, 451] width 118 height 29
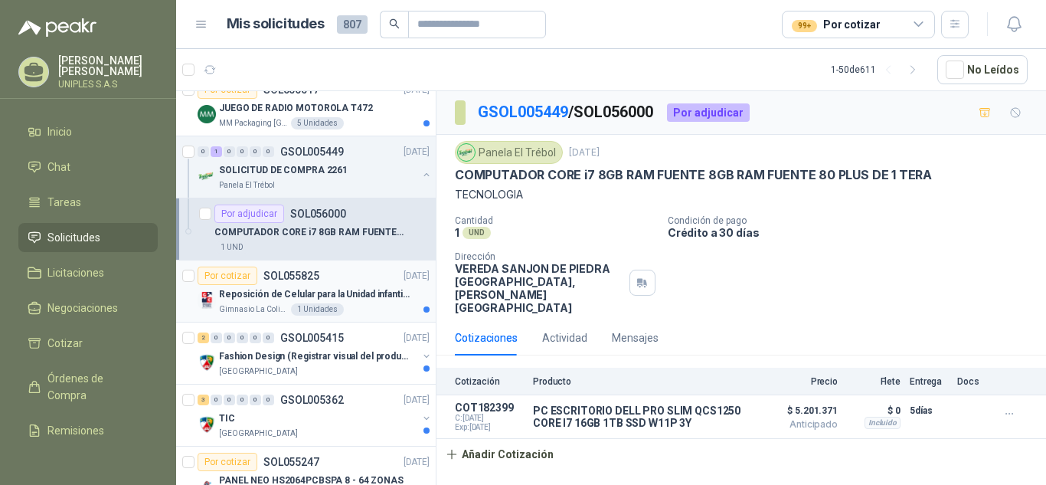
click at [290, 272] on p "SOL055825" at bounding box center [292, 275] width 56 height 11
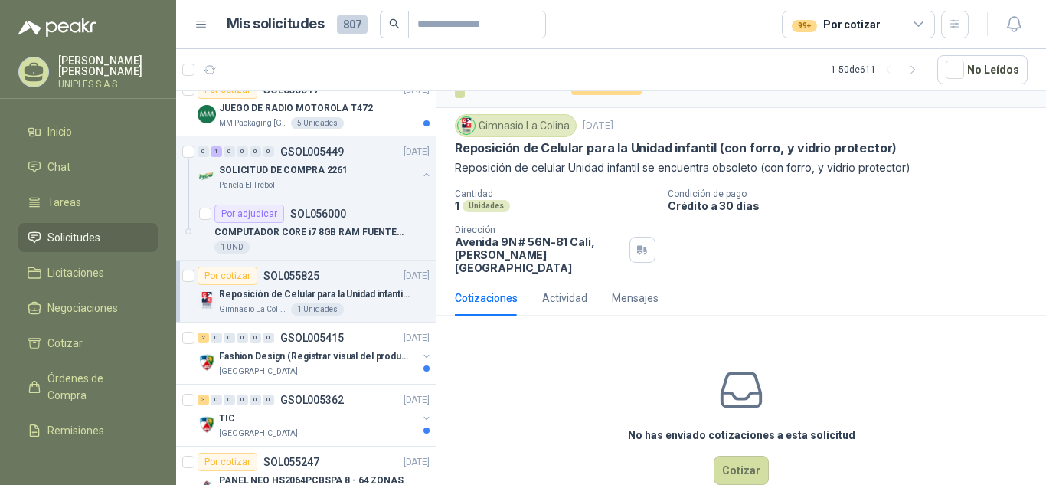
scroll to position [47, 0]
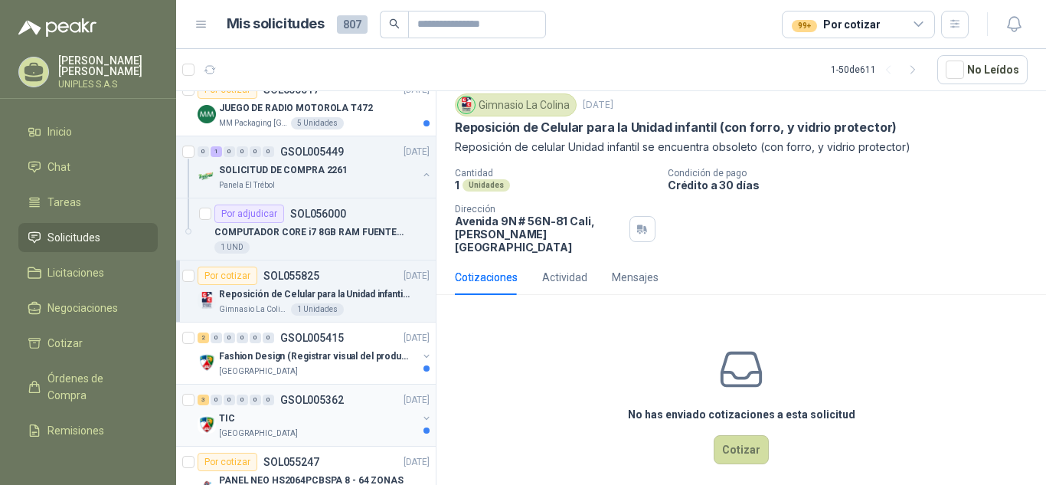
click at [308, 400] on p "GSOL005362" at bounding box center [312, 400] width 64 height 11
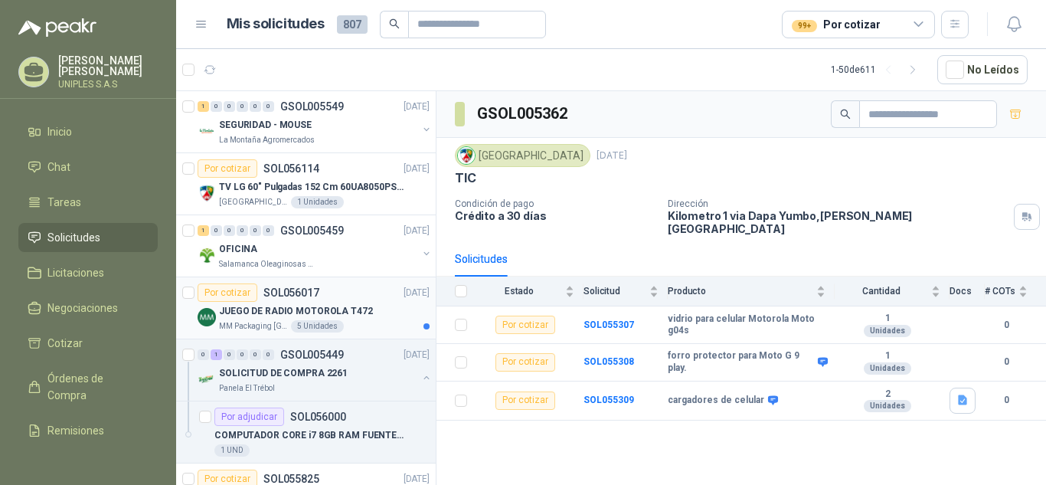
click at [290, 292] on p "SOL056017" at bounding box center [292, 292] width 56 height 11
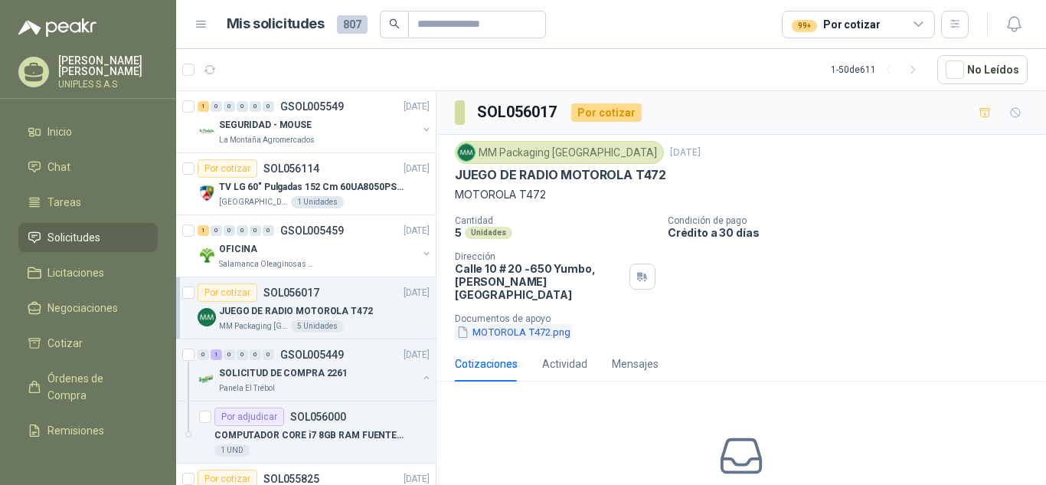
click at [526, 324] on button "MOTOROLA T472.png" at bounding box center [513, 332] width 117 height 16
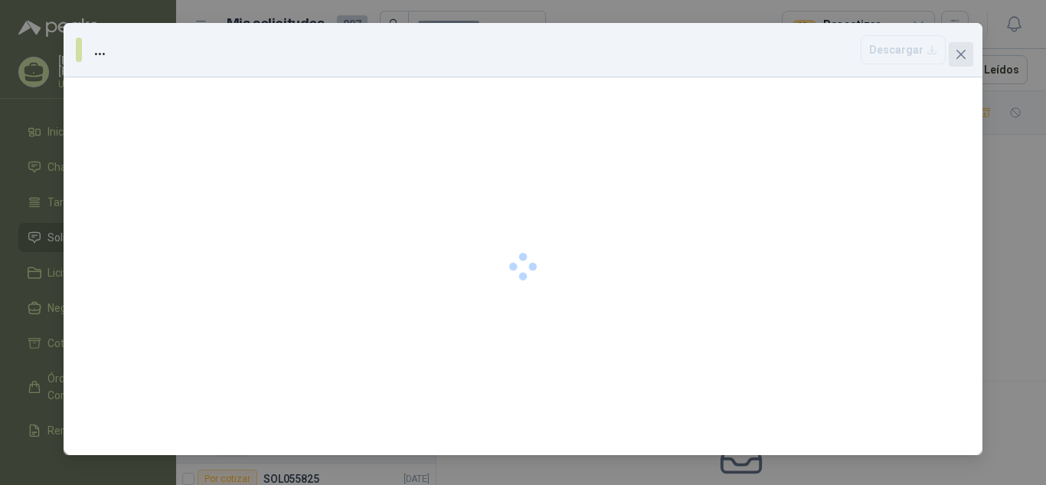
click at [961, 54] on icon "close" at bounding box center [961, 54] width 9 height 9
